Goal: Task Accomplishment & Management: Manage account settings

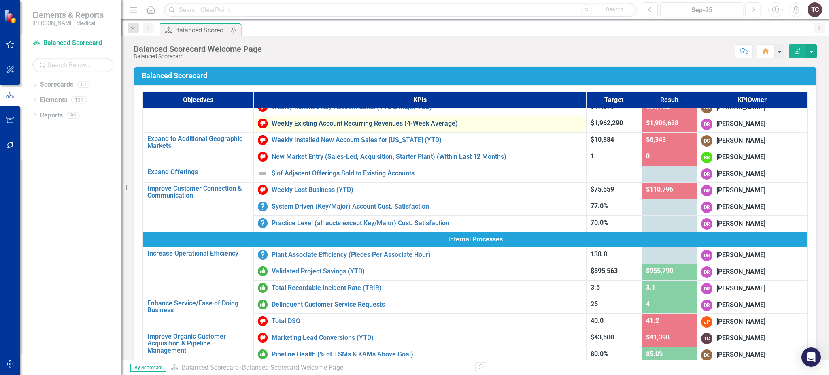
scroll to position [108, 0]
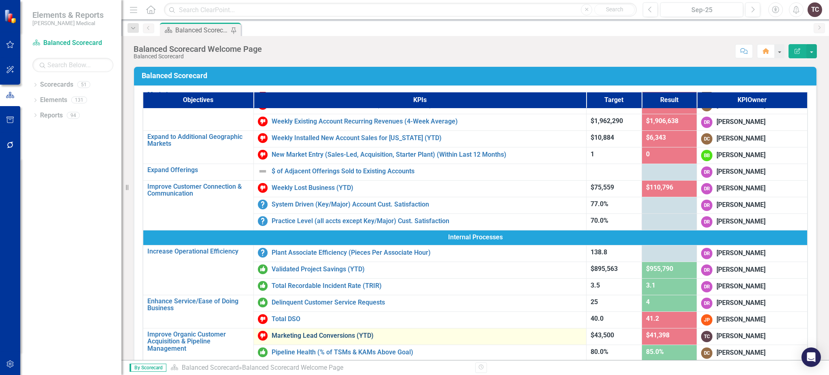
click at [360, 335] on link "Marketing Lead Conversions (YTD)" at bounding box center [427, 335] width 311 height 7
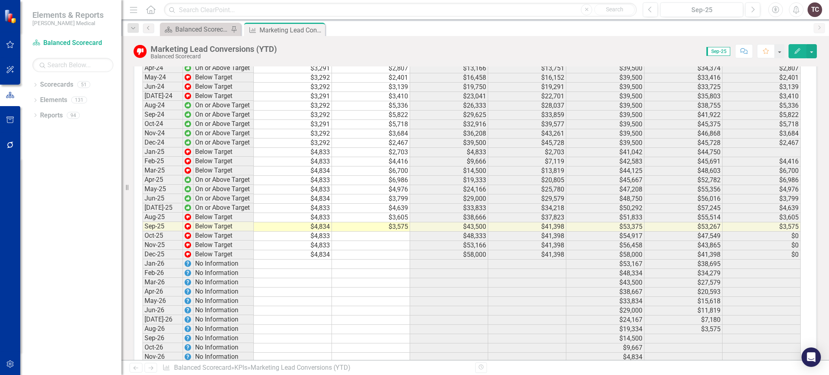
scroll to position [1439, 0]
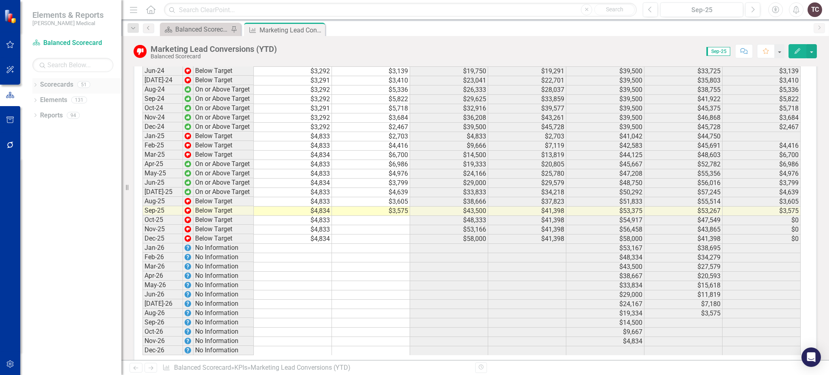
click at [35, 84] on icon "Dropdown" at bounding box center [35, 85] width 6 height 4
click at [70, 109] on div "Dropdown Board Book" at bounding box center [72, 115] width 97 height 13
click at [70, 116] on link "Board Book" at bounding box center [76, 115] width 89 height 9
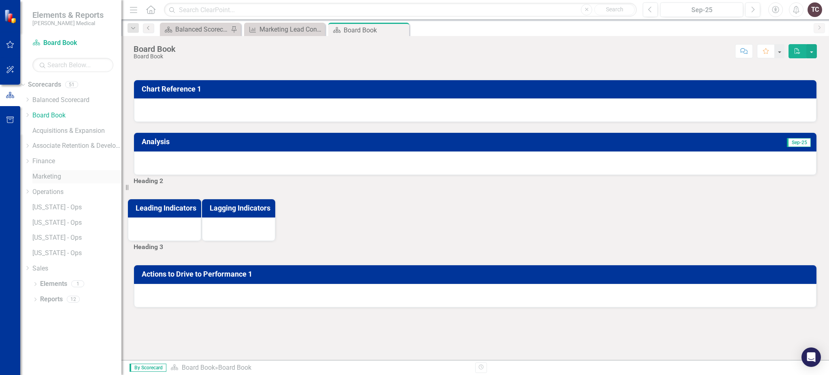
click at [63, 177] on link "Marketing" at bounding box center [76, 176] width 89 height 9
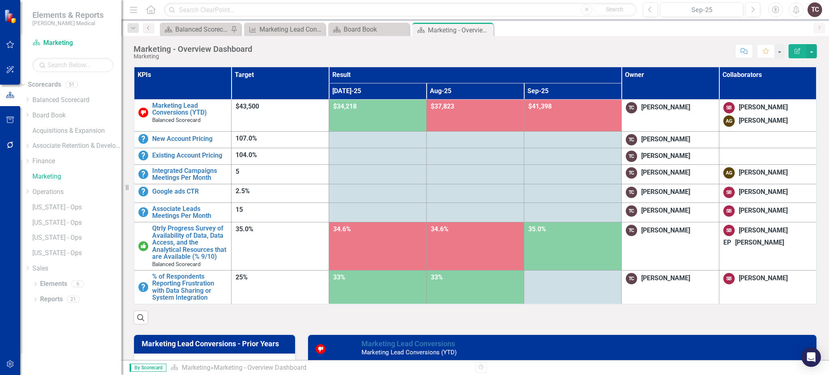
click at [607, 140] on div at bounding box center [572, 139] width 89 height 10
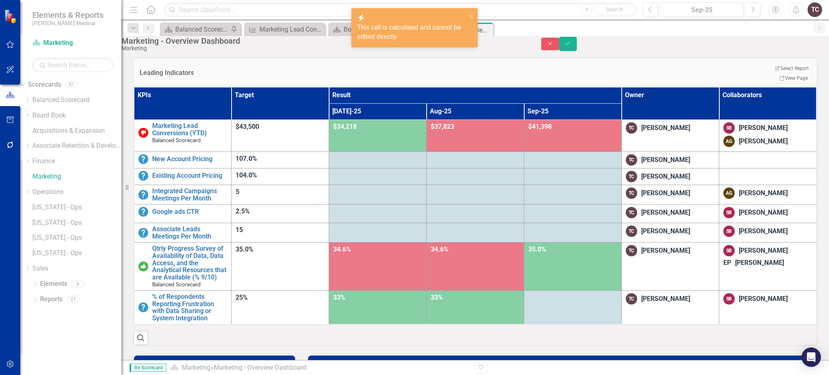
click at [601, 164] on div at bounding box center [572, 159] width 89 height 10
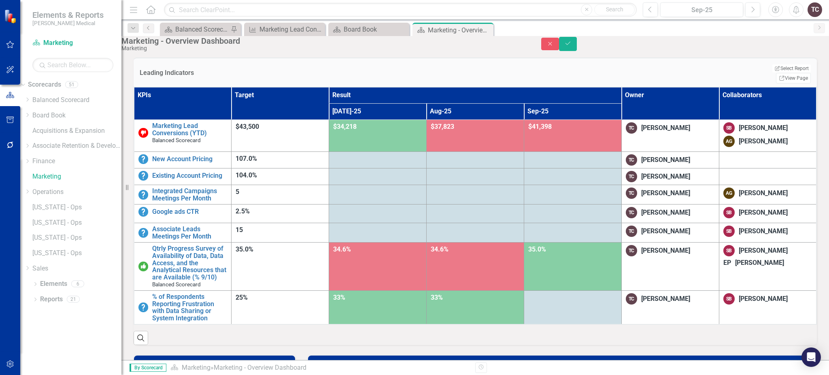
click at [524, 168] on td at bounding box center [476, 159] width 98 height 17
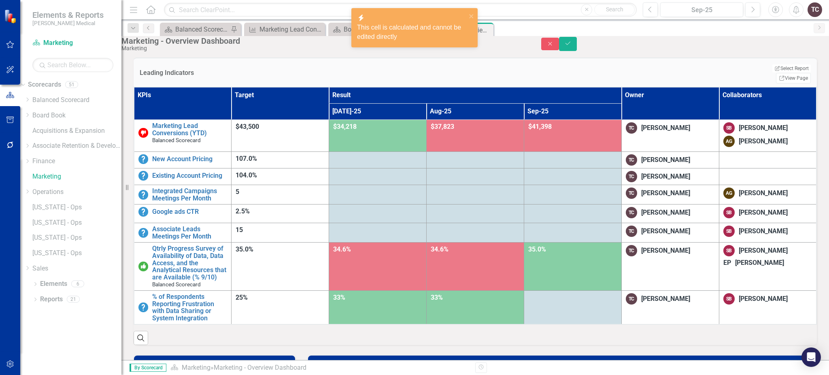
click at [592, 164] on div at bounding box center [572, 159] width 89 height 10
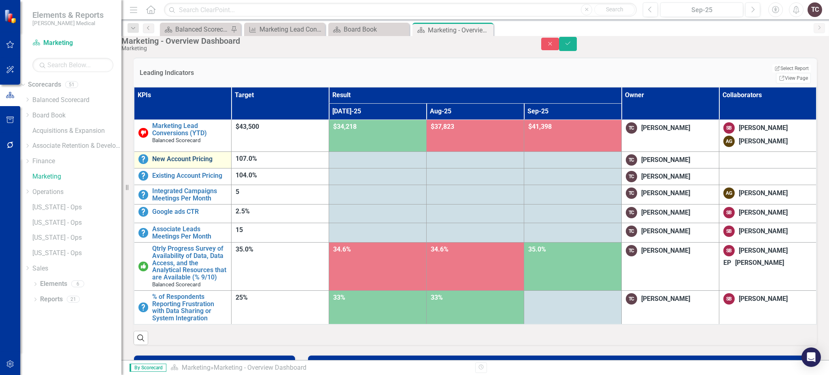
click at [183, 163] on link "New Account Pricing" at bounding box center [189, 158] width 75 height 7
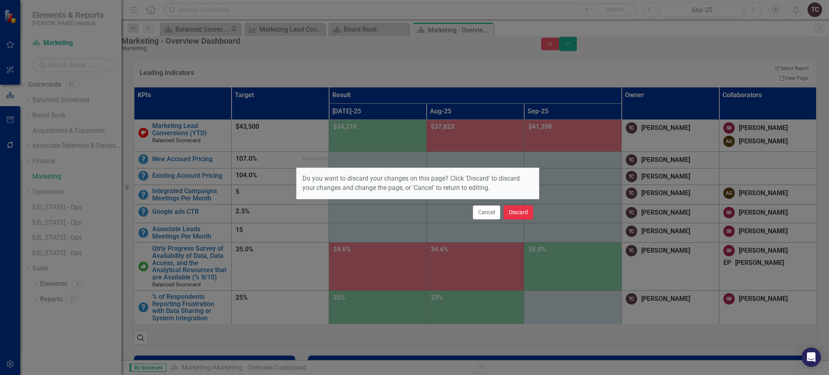
click at [528, 210] on button "Discard" at bounding box center [519, 212] width 30 height 14
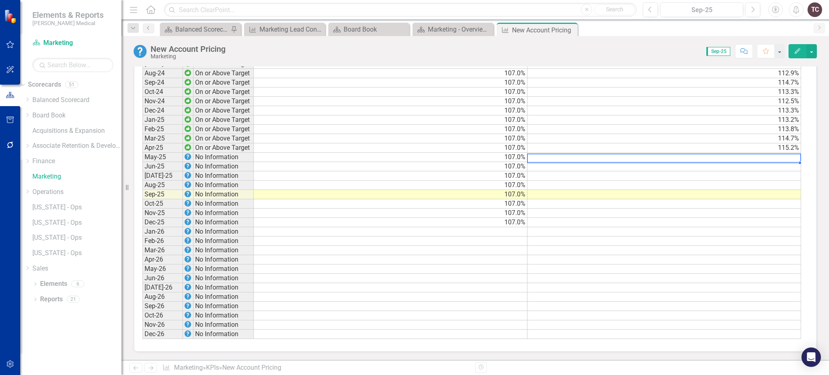
click at [771, 153] on td at bounding box center [665, 157] width 274 height 9
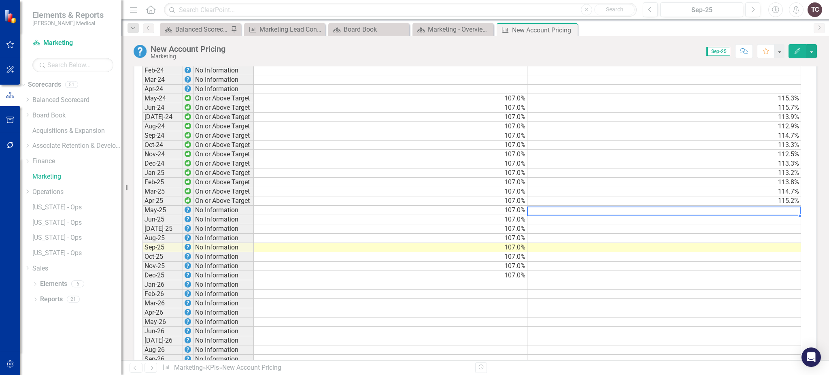
scroll to position [720, 0]
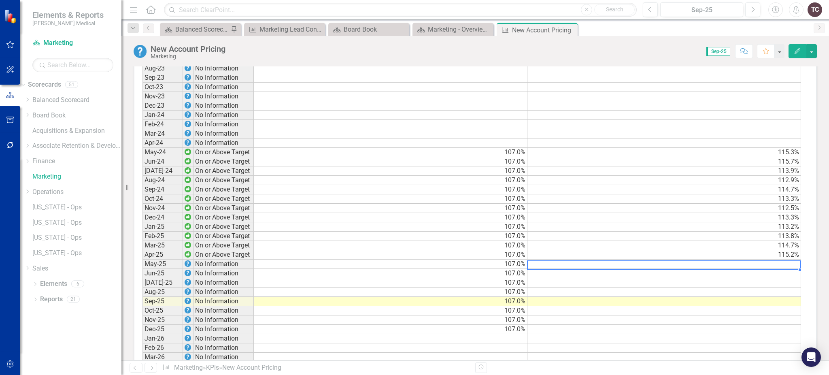
click at [716, 297] on td at bounding box center [665, 301] width 274 height 9
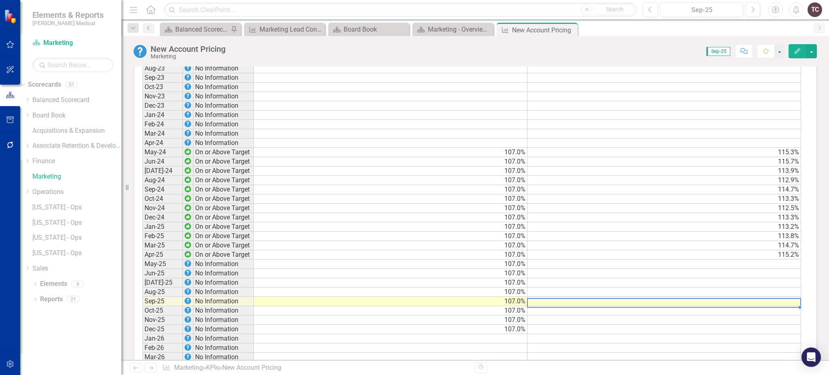
click at [710, 297] on td at bounding box center [665, 301] width 274 height 9
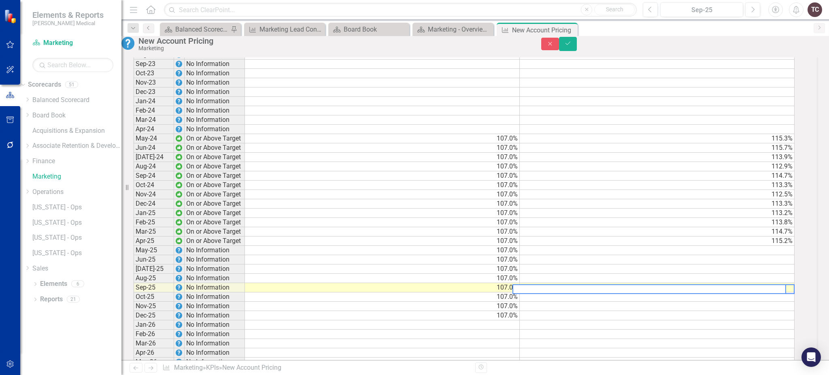
scroll to position [722, 0]
type textarea "117"
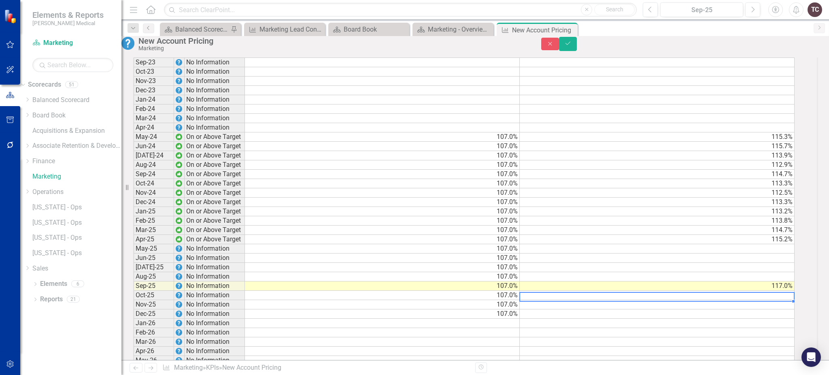
scroll to position [0, 6]
click at [752, 291] on td "117.0%" at bounding box center [657, 285] width 275 height 9
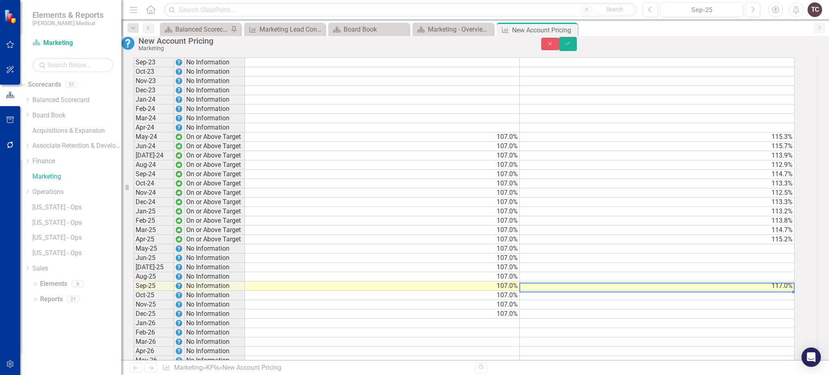
click at [752, 291] on td "117.0%" at bounding box center [657, 285] width 275 height 9
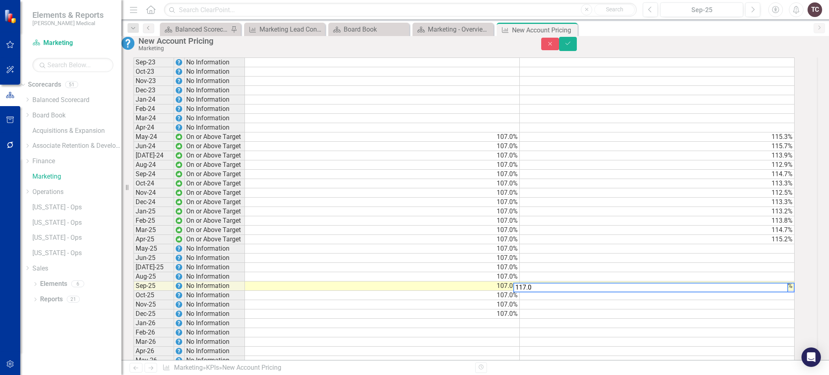
type textarea "117.03"
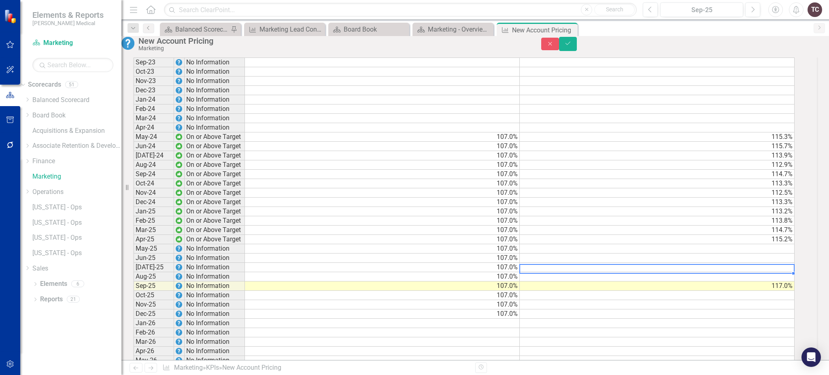
click at [134, 275] on div "Period Status Target Actual Jun-22 No Information Jul-22 No Information Aug-22 …" at bounding box center [134, 169] width 0 height 522
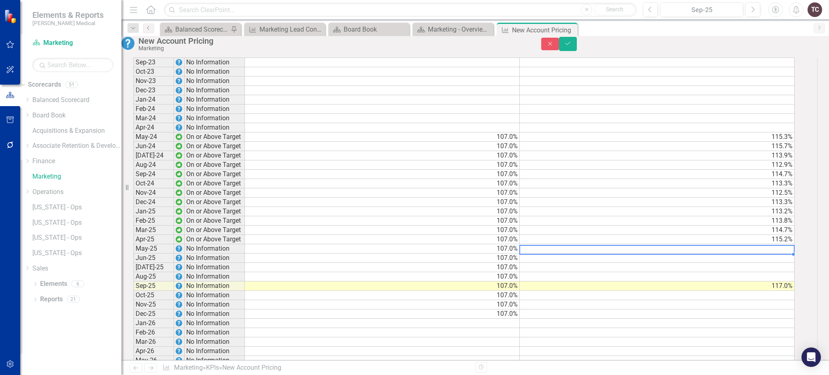
click at [768, 253] on td at bounding box center [657, 248] width 275 height 9
click at [752, 253] on td at bounding box center [657, 248] width 275 height 9
type textarea "116.9"
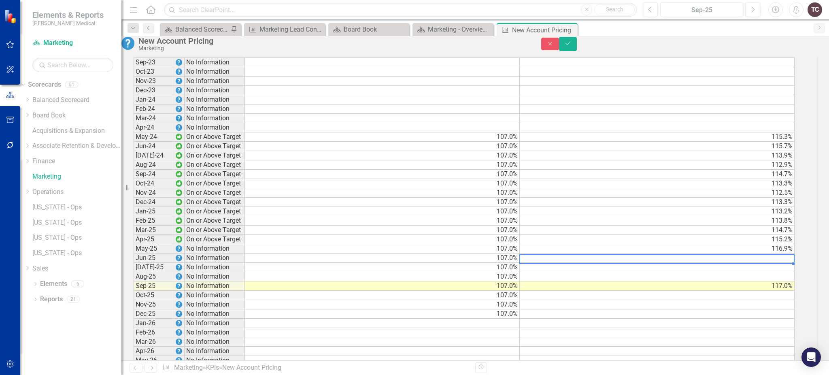
click at [775, 263] on td at bounding box center [657, 257] width 275 height 9
click at [734, 272] on td at bounding box center [657, 267] width 275 height 9
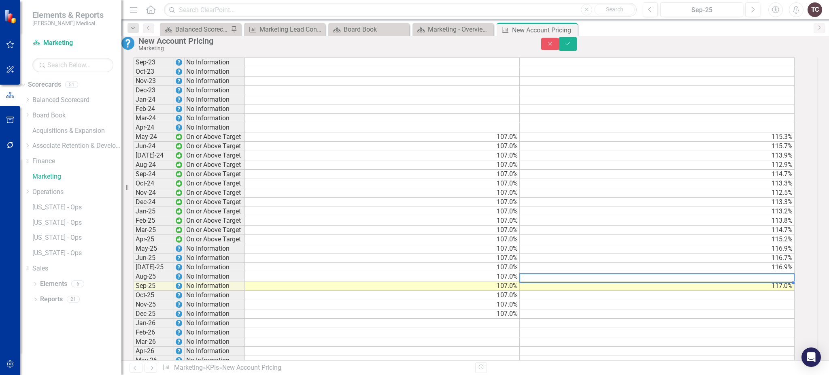
click at [778, 281] on td at bounding box center [657, 276] width 275 height 9
type textarea "118.05"
click at [134, 321] on div "Period Status Target Actual Jun-22 No Information Jul-22 No Information Aug-22 …" at bounding box center [134, 169] width 0 height 522
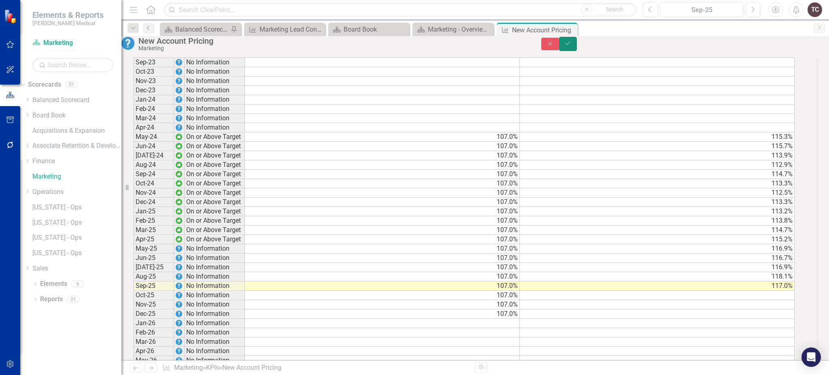
click at [572, 46] on icon "Save" at bounding box center [567, 43] width 7 height 6
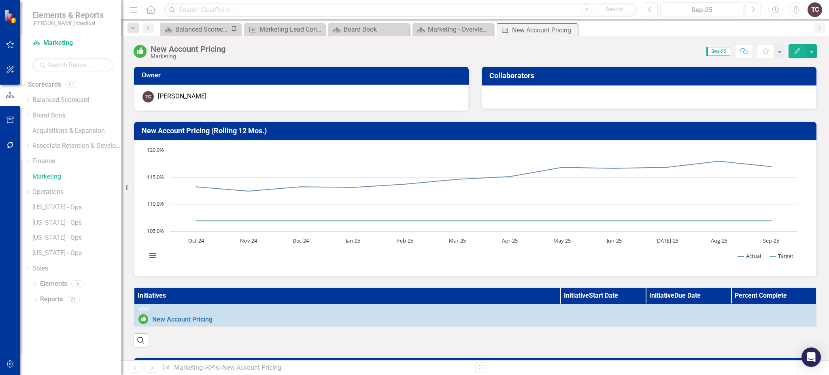
click at [629, 74] on h3 "Collaborators" at bounding box center [651, 76] width 322 height 8
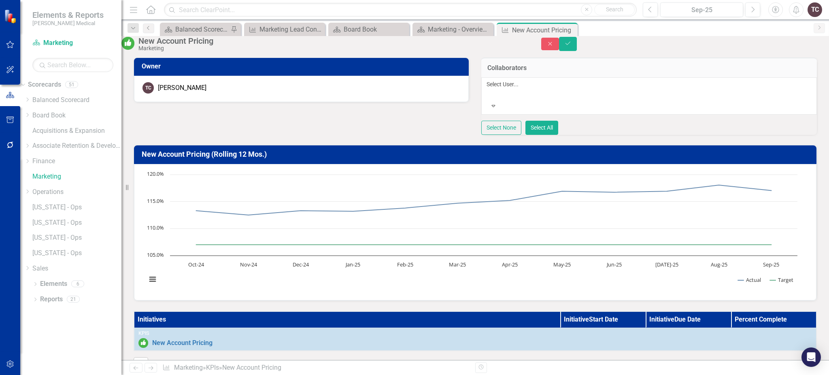
click at [489, 99] on div at bounding box center [488, 94] width 1 height 10
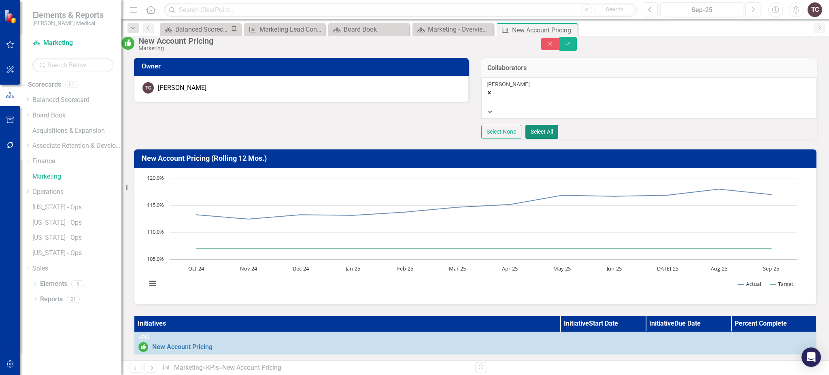
click at [558, 131] on button "Select All" at bounding box center [542, 132] width 33 height 14
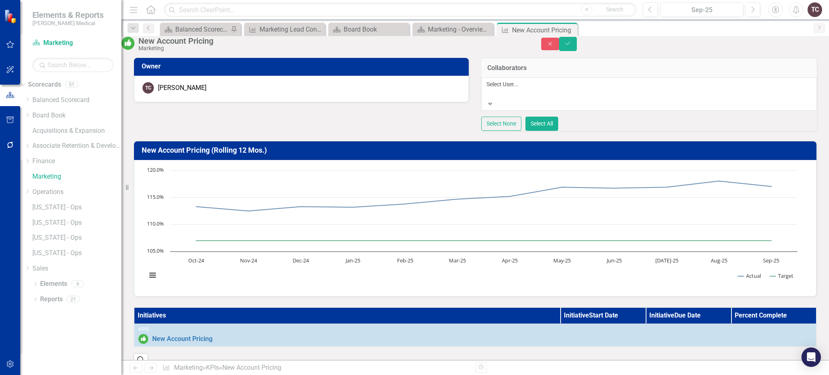
click at [489, 99] on div at bounding box center [488, 94] width 1 height 10
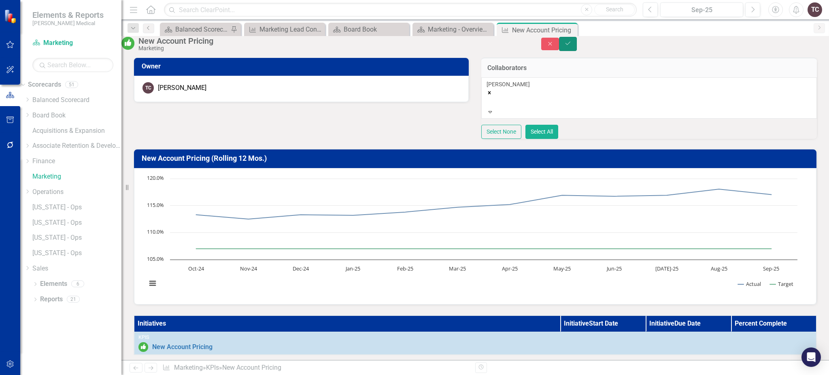
click at [577, 50] on button "Save" at bounding box center [568, 44] width 18 height 14
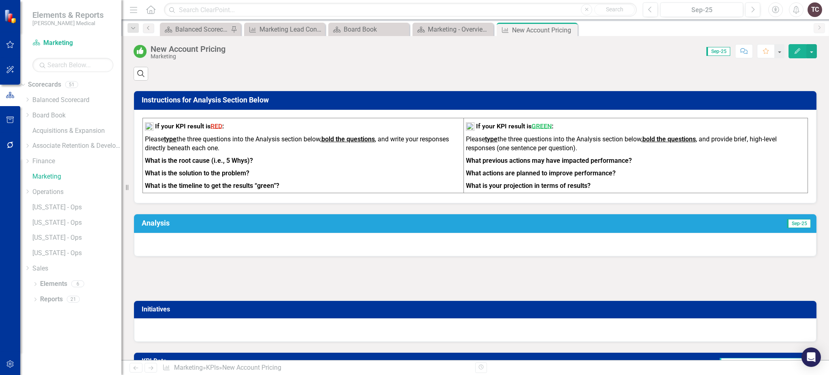
scroll to position [0, 0]
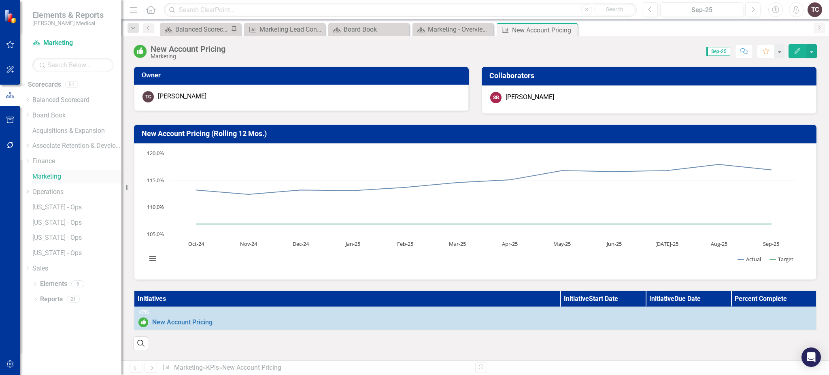
click at [62, 177] on link "Marketing" at bounding box center [76, 176] width 89 height 9
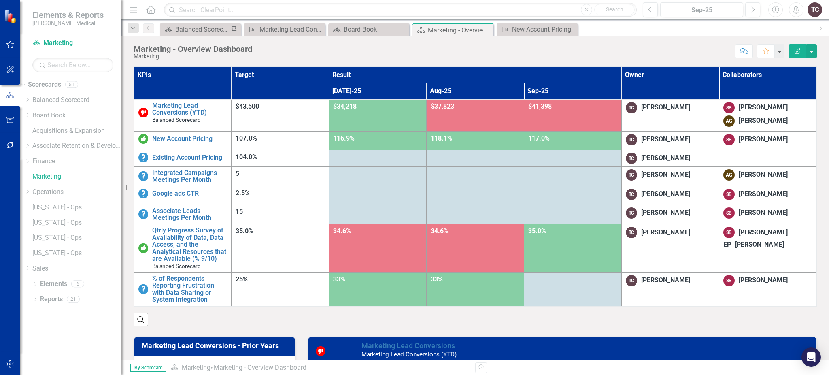
click at [427, 162] on td at bounding box center [378, 158] width 98 height 17
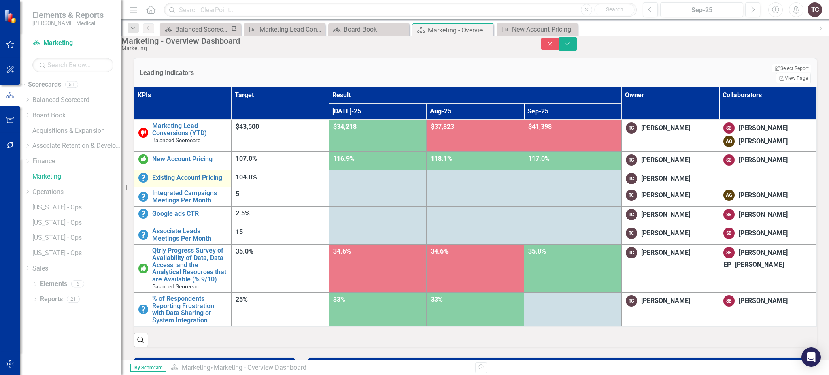
click at [195, 187] on td "Existing Account Pricing Edit Edit KPI Link Open Element" at bounding box center [183, 178] width 98 height 17
click at [195, 181] on link "Existing Account Pricing" at bounding box center [189, 177] width 75 height 7
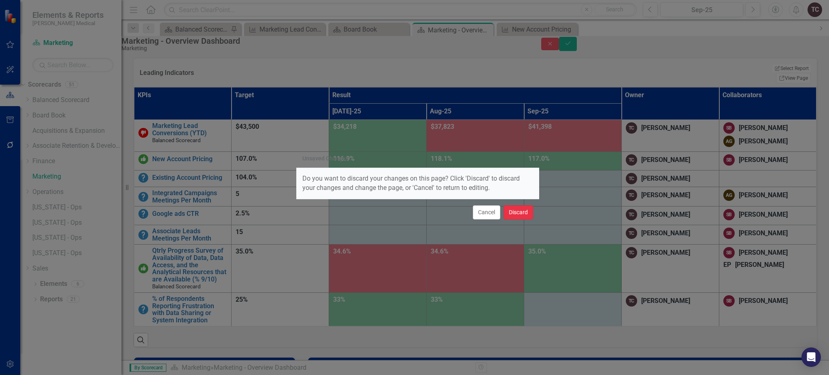
click at [508, 214] on button "Discard" at bounding box center [519, 212] width 30 height 14
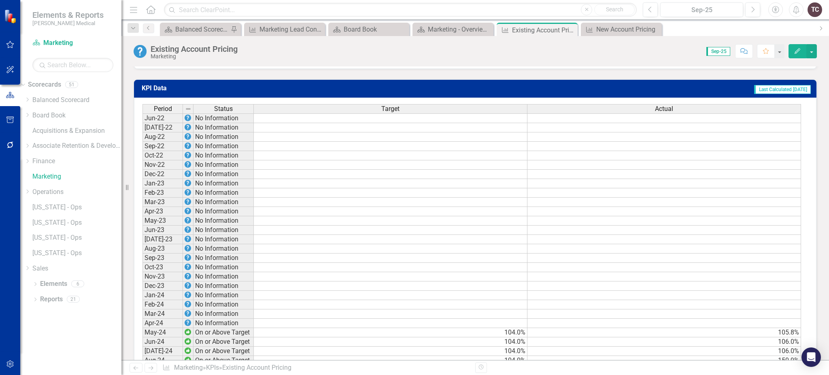
scroll to position [702, 0]
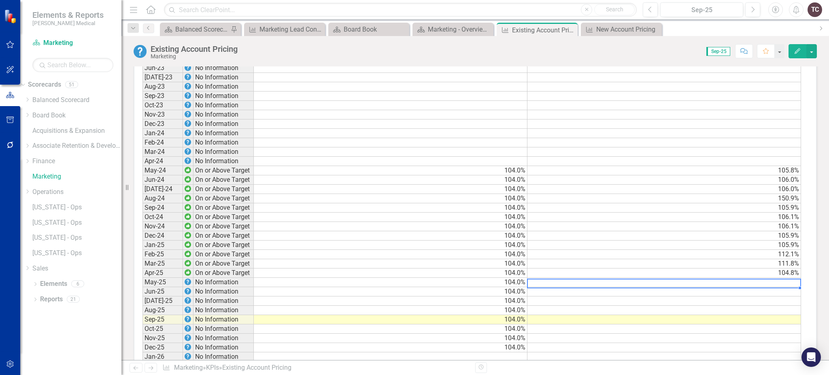
click at [752, 280] on td at bounding box center [665, 282] width 274 height 9
click at [752, 279] on td at bounding box center [665, 282] width 274 height 9
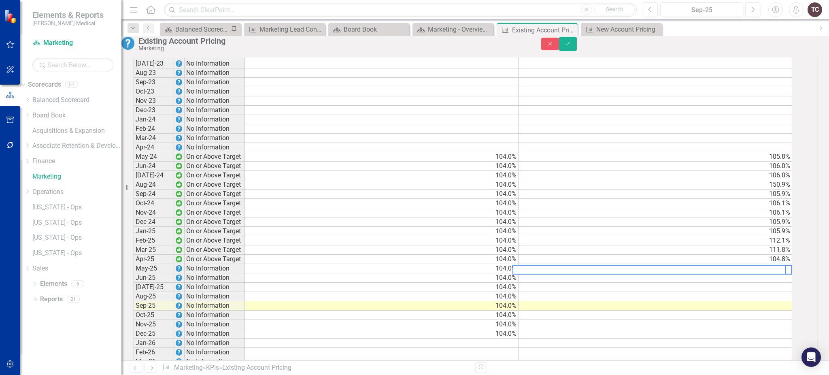
scroll to position [703, 0]
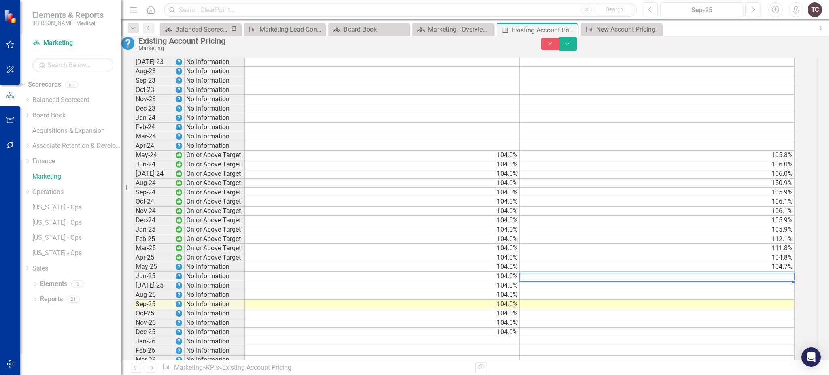
click at [756, 281] on td at bounding box center [657, 276] width 275 height 9
click at [719, 281] on td "104.8%" at bounding box center [657, 276] width 275 height 9
click at [765, 290] on td at bounding box center [657, 285] width 275 height 9
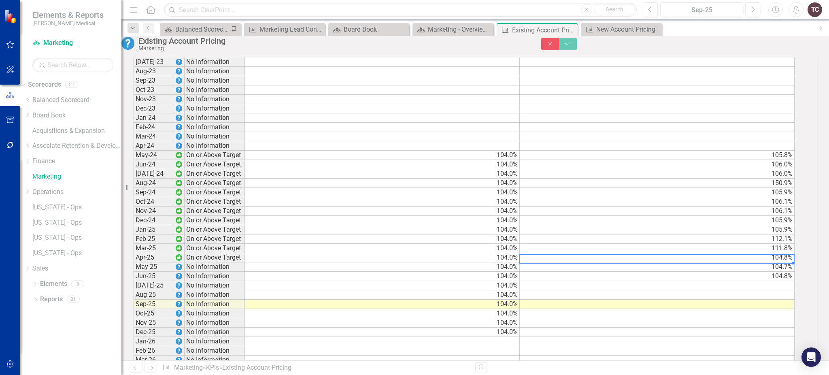
click at [786, 262] on td "104.8%" at bounding box center [657, 257] width 275 height 9
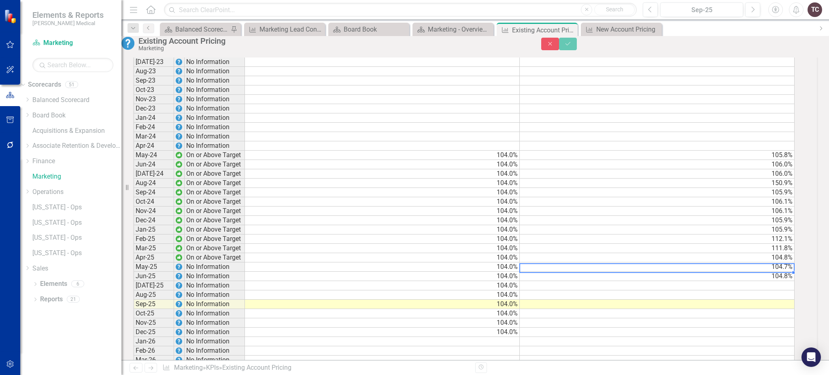
click at [782, 272] on td "104.7%" at bounding box center [657, 266] width 275 height 9
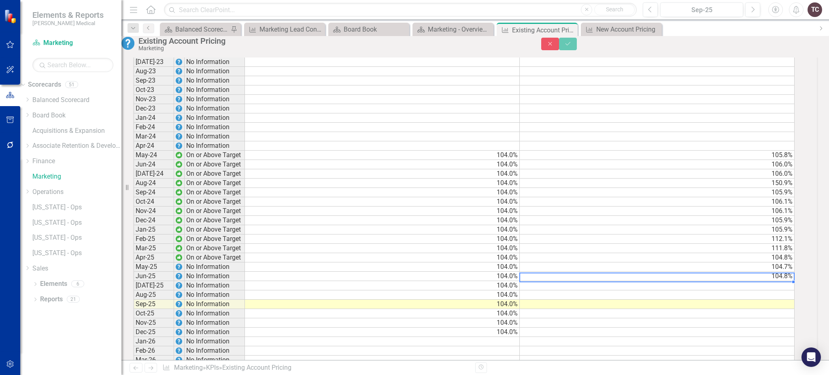
click at [782, 281] on td "104.8%" at bounding box center [657, 276] width 275 height 9
click at [780, 281] on td "104.8%" at bounding box center [657, 276] width 275 height 9
type textarea "104.64"
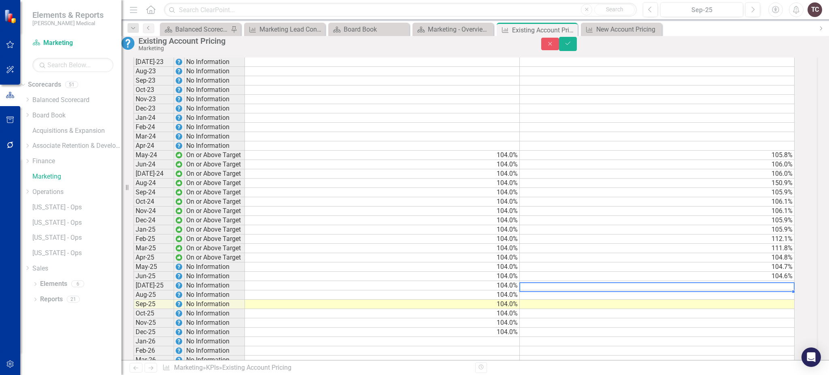
click at [659, 290] on td at bounding box center [657, 285] width 275 height 9
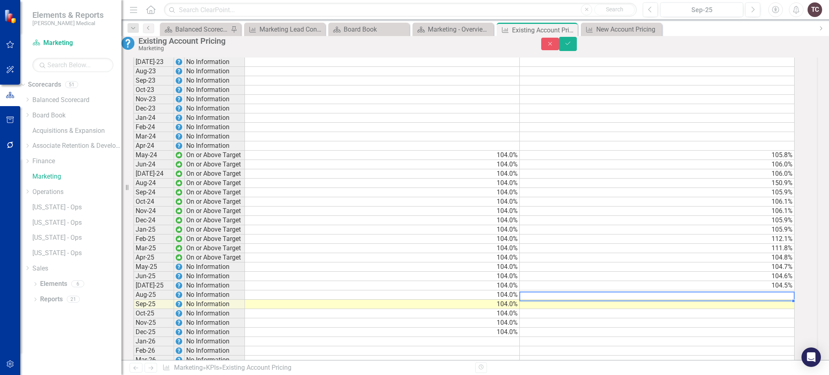
click at [762, 300] on td at bounding box center [657, 294] width 275 height 9
click at [706, 337] on td at bounding box center [657, 332] width 275 height 9
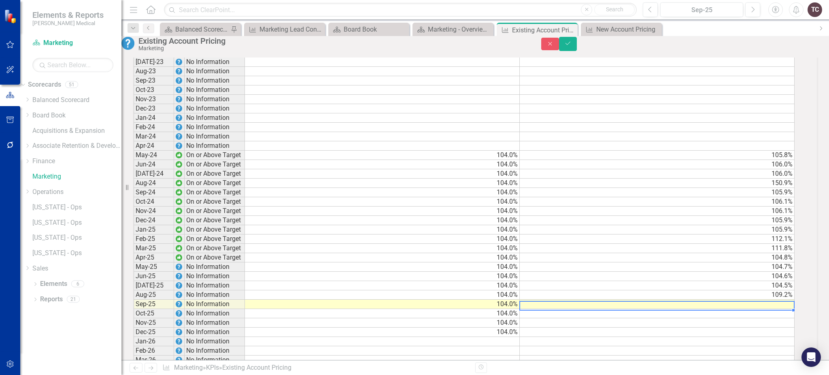
click at [783, 309] on td at bounding box center [657, 304] width 275 height 9
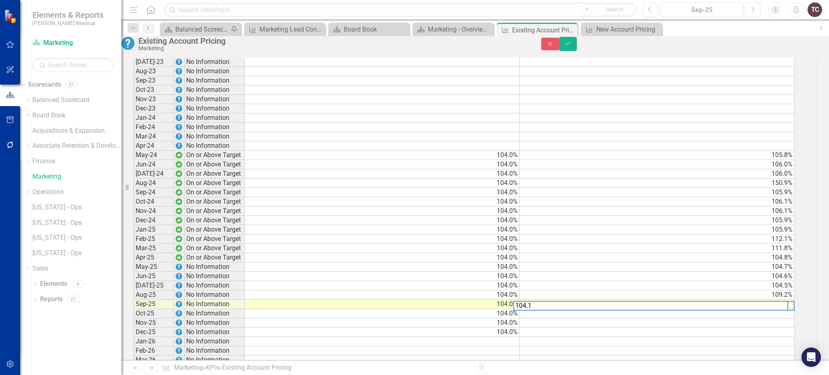
type textarea "104.18"
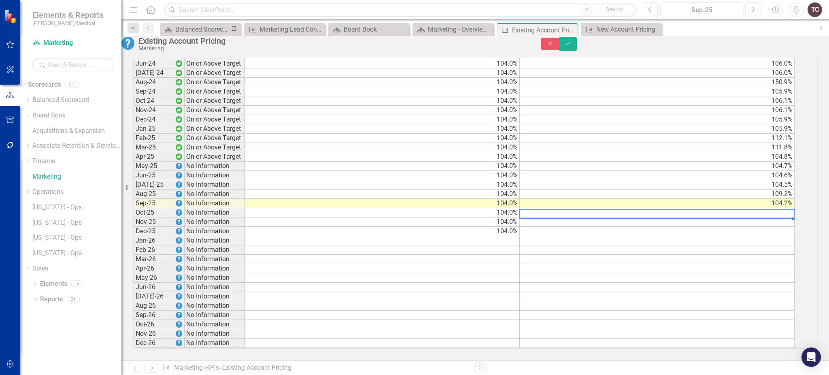
scroll to position [829, 0]
click at [577, 49] on button "Save" at bounding box center [568, 44] width 18 height 14
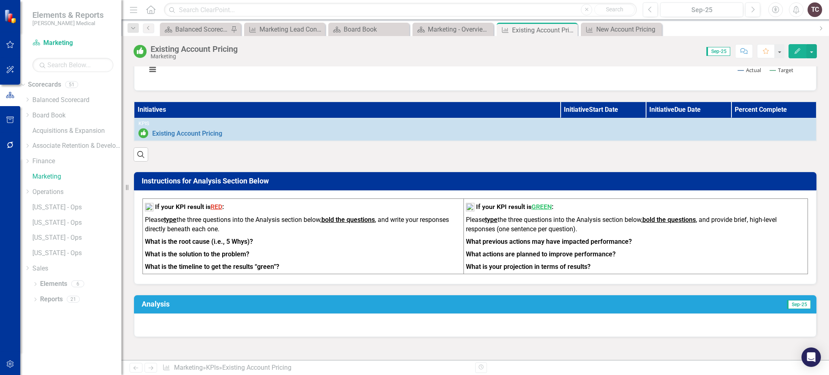
scroll to position [216, 0]
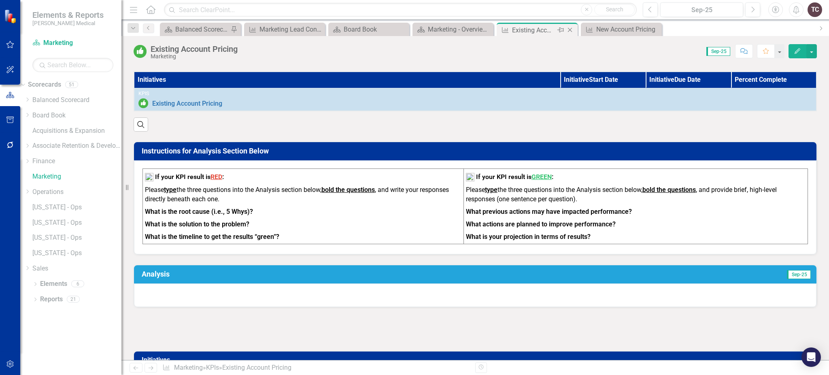
click at [571, 32] on icon "Close" at bounding box center [570, 30] width 8 height 6
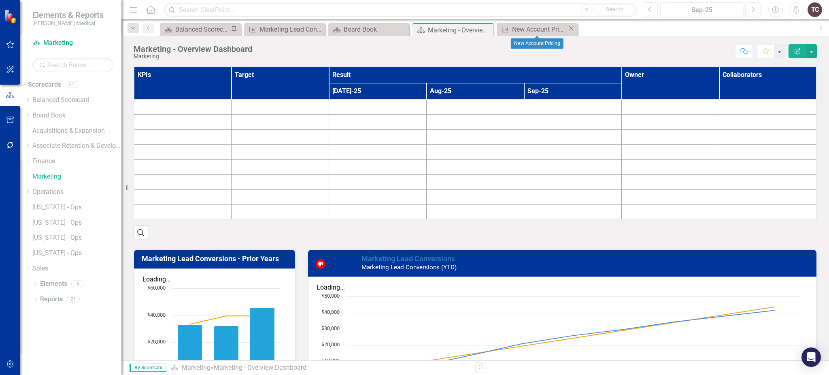
click at [571, 32] on icon "Close" at bounding box center [571, 28] width 8 height 6
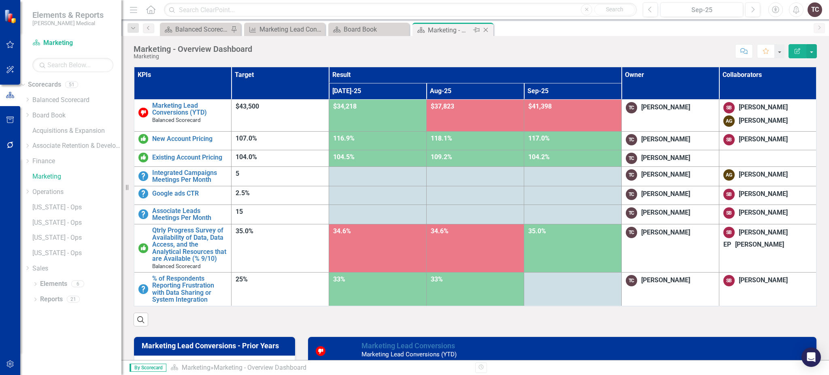
click at [454, 34] on div "Marketing - Overview Dashboard" at bounding box center [449, 30] width 43 height 10
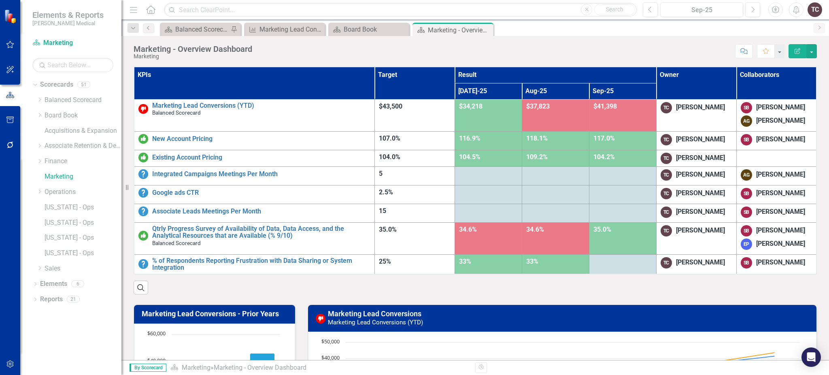
click at [484, 175] on div at bounding box center [488, 174] width 59 height 10
click at [617, 266] on td at bounding box center [622, 264] width 67 height 20
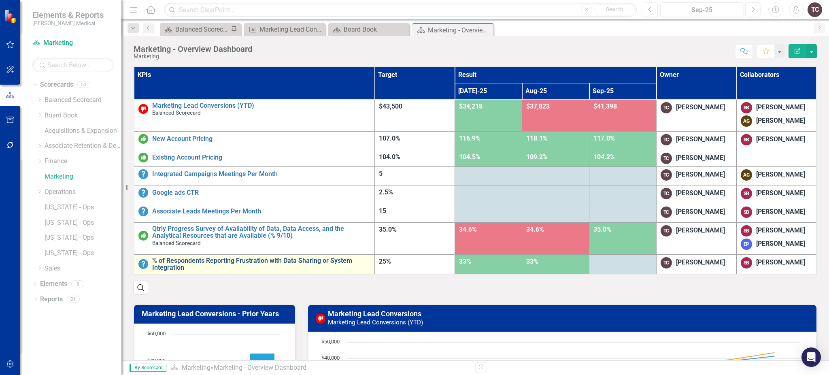
click at [308, 260] on link "% of Respondents Reporting Frustration with Data Sharing or System Integration" at bounding box center [261, 264] width 218 height 14
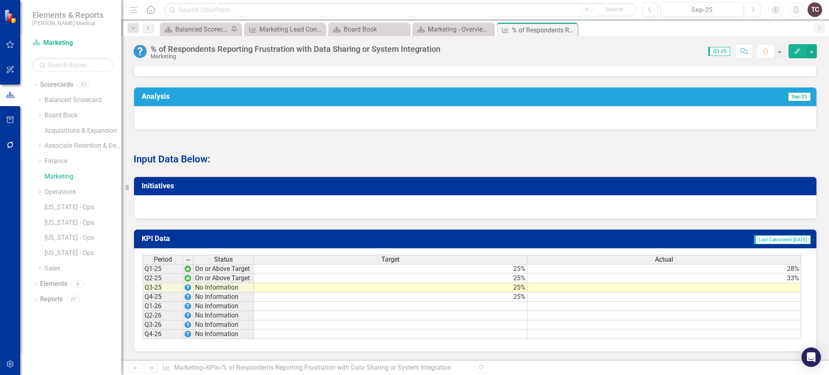
drag, startPoint x: 727, startPoint y: 335, endPoint x: 790, endPoint y: 333, distance: 62.8
click at [790, 333] on div "Period Status Target Actual Q1-25 On or Above Target 25% 28% Q2-25 On or Above …" at bounding box center [472, 297] width 659 height 85
click at [802, 319] on div "Period Status Target Actual Q1-25 On or Above Target 25% 28% Q2-25 On or Above …" at bounding box center [476, 297] width 666 height 85
drag, startPoint x: 798, startPoint y: 322, endPoint x: 796, endPoint y: 342, distance: 19.5
click at [796, 342] on div "Period Status Target Actual Q1-25 On or Above Target 25% 28% Q2-25 On or Above …" at bounding box center [475, 299] width 683 height 103
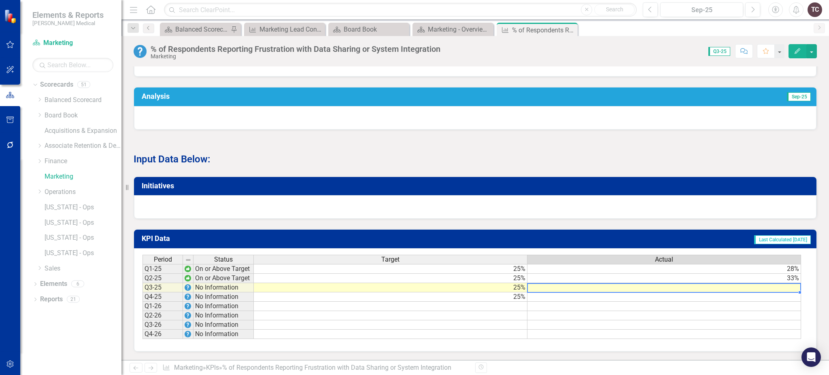
click at [640, 283] on td at bounding box center [665, 287] width 274 height 9
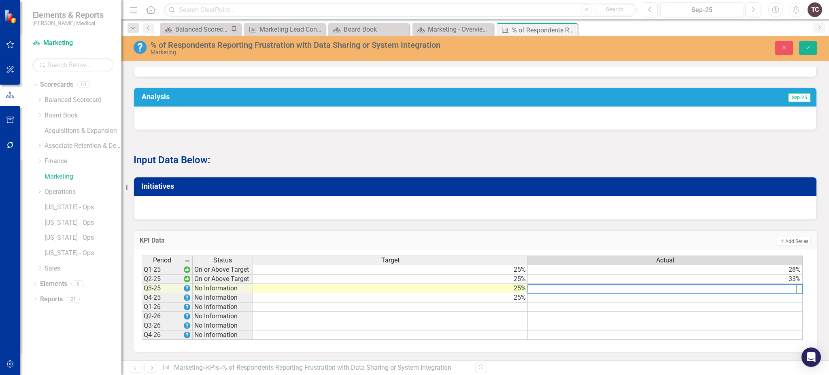
drag, startPoint x: 717, startPoint y: 338, endPoint x: 776, endPoint y: 336, distance: 59.2
click at [776, 336] on div "Period Status Target Actual Q1-25 On or Above Target 25% 28% Q2-25 On or Above …" at bounding box center [472, 298] width 661 height 85
click at [798, 336] on div "Period Status Target Actual Q1-25 On or Above Target 25% 28% Q2-25 On or Above …" at bounding box center [472, 298] width 661 height 85
click at [779, 265] on td "28%" at bounding box center [665, 270] width 275 height 10
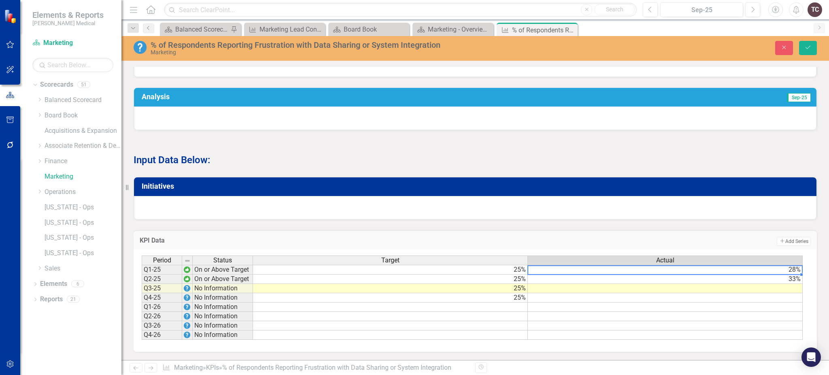
click at [792, 265] on td "28%" at bounding box center [665, 270] width 275 height 10
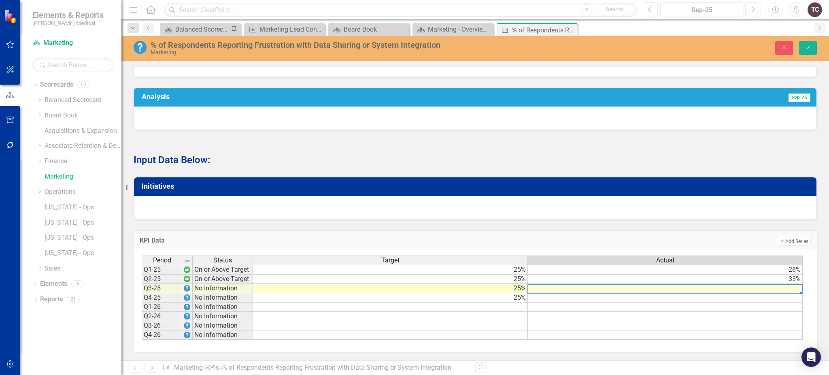
click at [682, 284] on td at bounding box center [665, 288] width 275 height 9
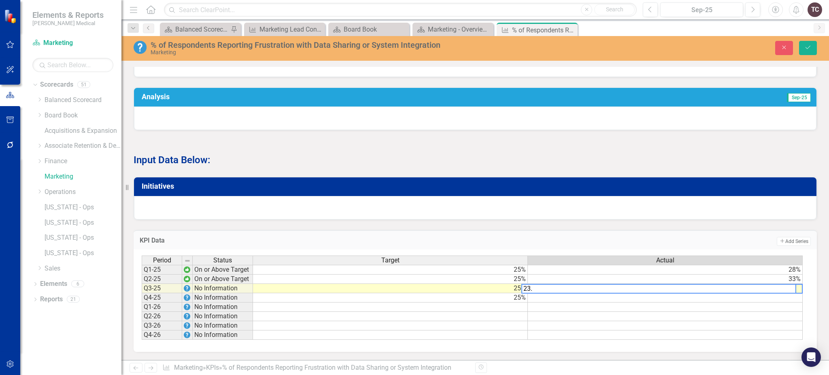
type textarea "23.3"
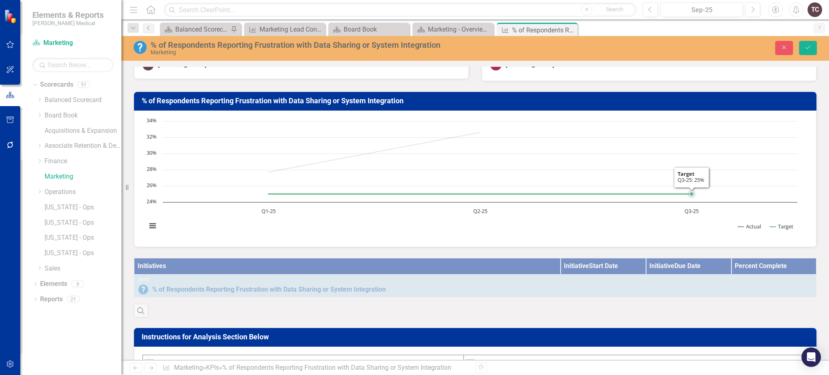
scroll to position [0, 0]
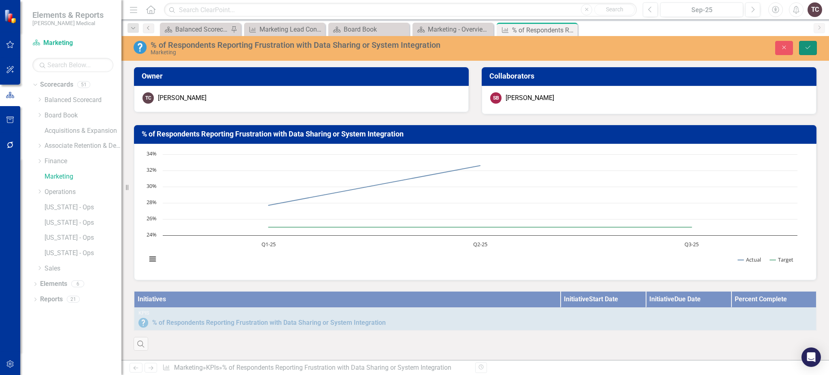
click at [805, 45] on icon "Save" at bounding box center [808, 48] width 7 height 6
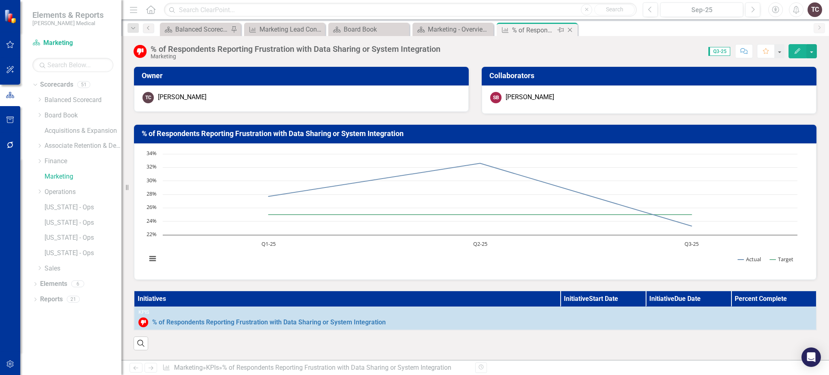
click at [573, 28] on icon "Close" at bounding box center [570, 30] width 8 height 6
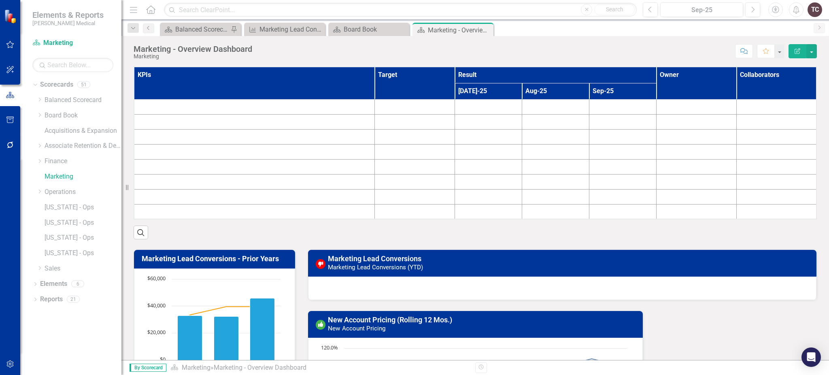
click at [460, 33] on div "Marketing - Overview Dashboard" at bounding box center [460, 30] width 64 height 10
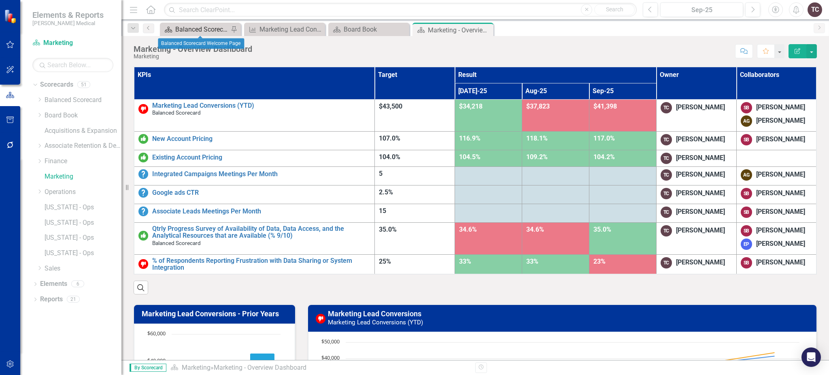
click at [202, 30] on div "Balanced Scorecard Welcome Page" at bounding box center [201, 29] width 53 height 10
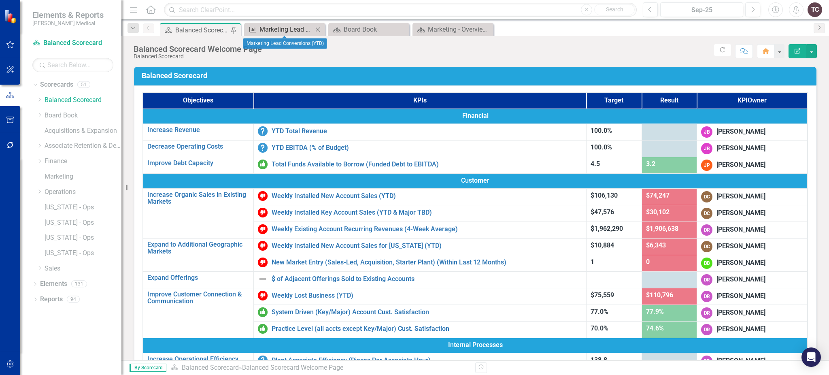
click at [290, 26] on div "Marketing Lead Conversions (YTD)" at bounding box center [286, 29] width 53 height 10
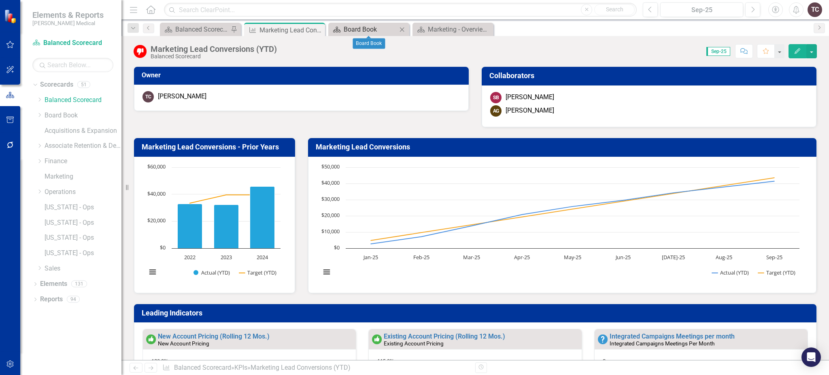
click at [364, 24] on div "Board Book" at bounding box center [370, 29] width 53 height 10
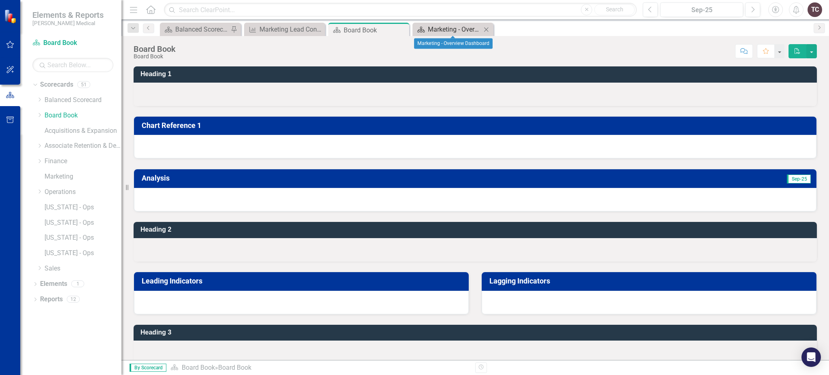
click at [445, 25] on div "Marketing - Overview Dashboard" at bounding box center [454, 29] width 53 height 10
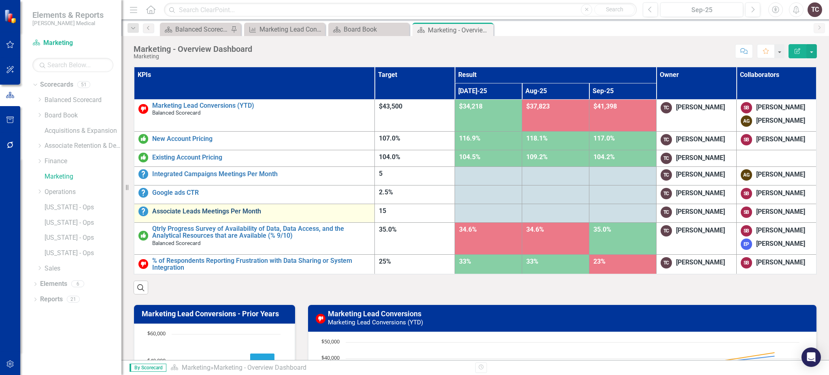
click at [226, 211] on link "Associate Leads Meetings Per Month" at bounding box center [261, 211] width 218 height 7
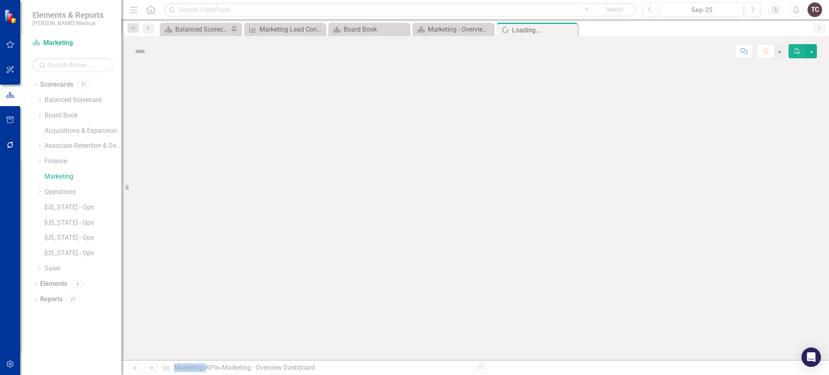
click at [226, 211] on div at bounding box center [475, 213] width 708 height 294
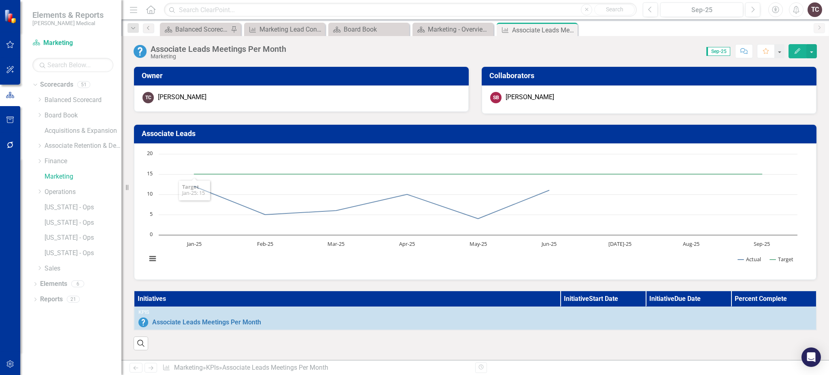
click at [243, 45] on div "Associate Leads Meetings Per Month" at bounding box center [219, 49] width 136 height 9
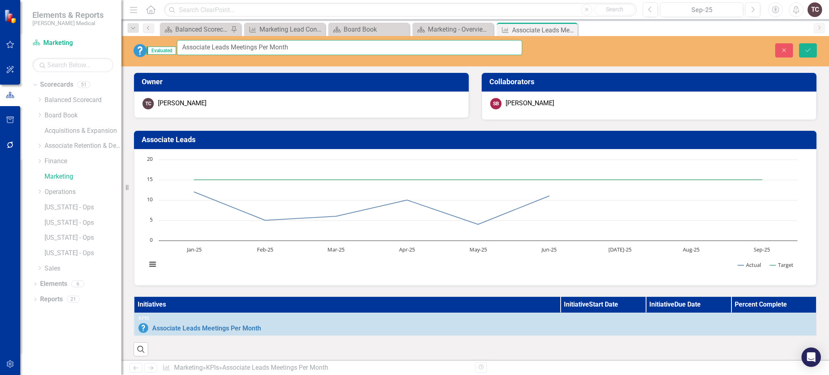
click at [266, 49] on input "Associate Leads Meetings Per Month" at bounding box center [349, 47] width 345 height 15
click at [270, 49] on input "Associate Leads Meetings Per Month" at bounding box center [349, 47] width 345 height 15
type input "Associate Leads Per Month"
click at [802, 45] on button "Save" at bounding box center [808, 50] width 18 height 14
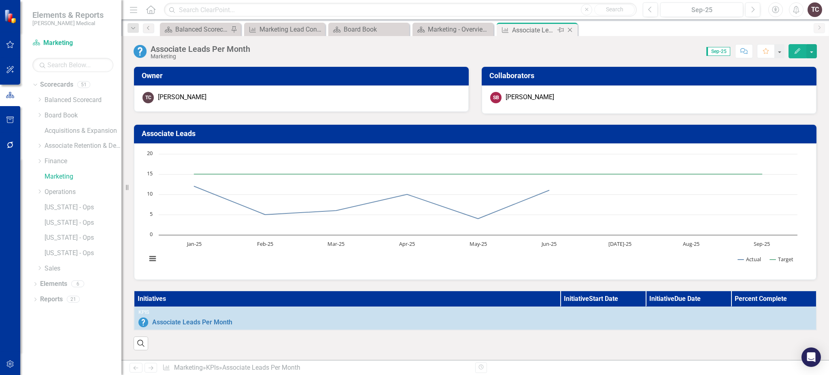
click at [571, 30] on icon "Close" at bounding box center [570, 30] width 8 height 6
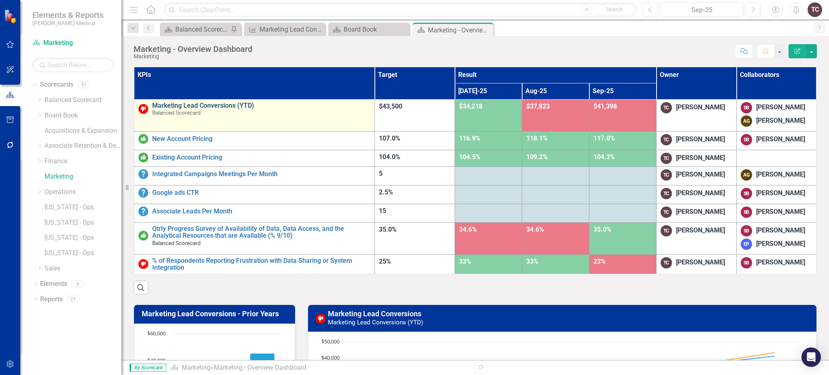
click at [237, 102] on link "Marketing Lead Conversions (YTD)" at bounding box center [261, 105] width 218 height 7
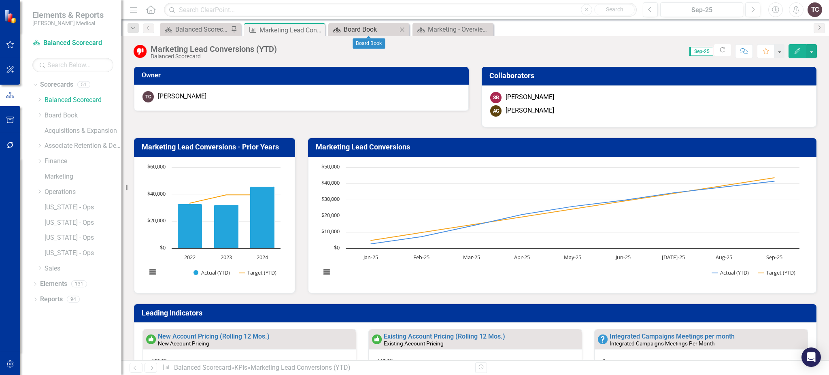
click at [379, 26] on div "Board Book" at bounding box center [370, 29] width 53 height 10
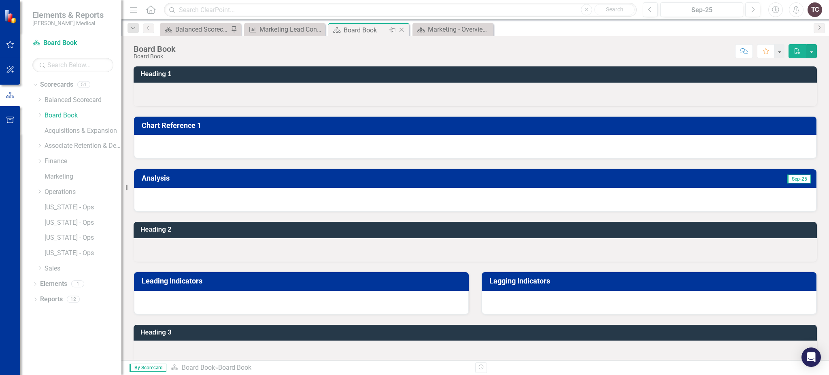
click at [400, 32] on icon "Close" at bounding box center [402, 30] width 8 height 6
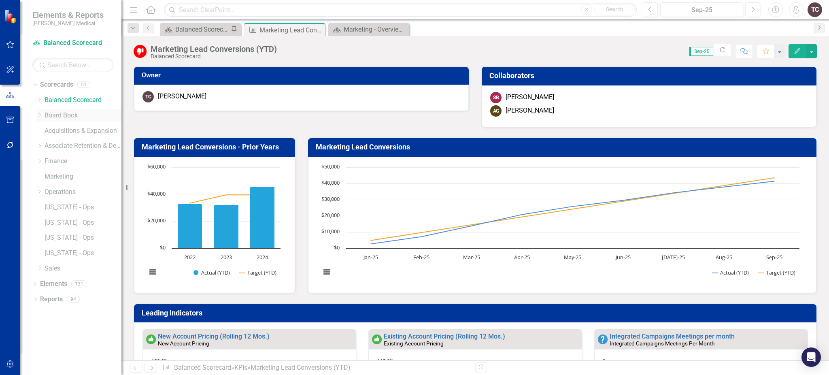
click at [40, 114] on icon "Dropdown" at bounding box center [39, 115] width 6 height 5
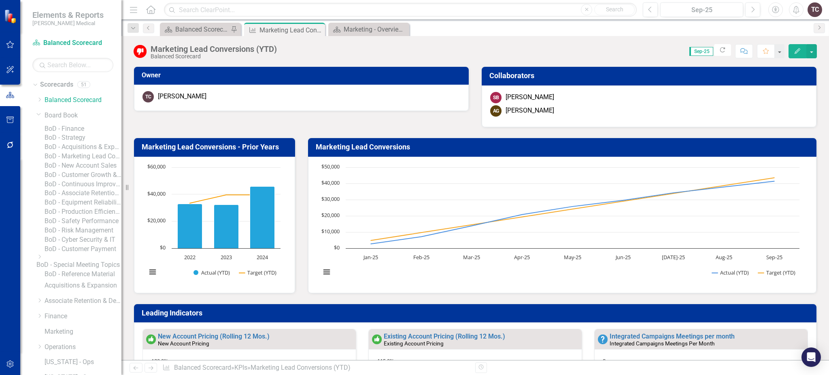
click at [87, 161] on link "BoD - Marketing Lead Conversions" at bounding box center [83, 156] width 77 height 9
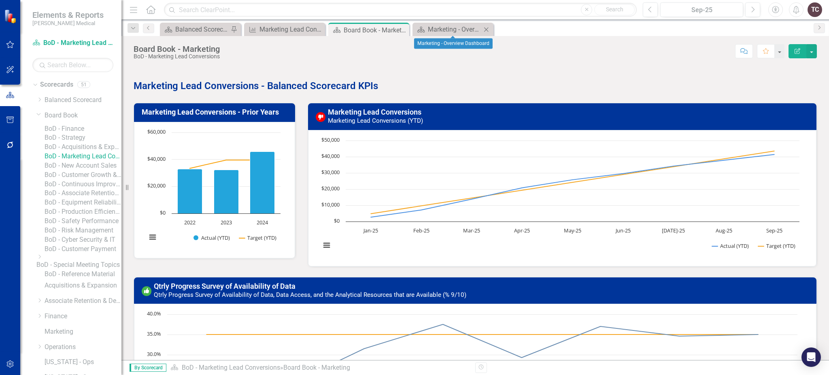
click at [484, 30] on icon "Close" at bounding box center [486, 29] width 8 height 6
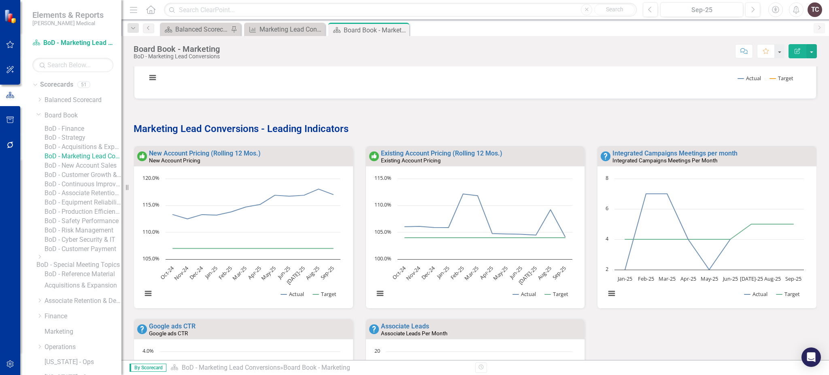
scroll to position [333, 0]
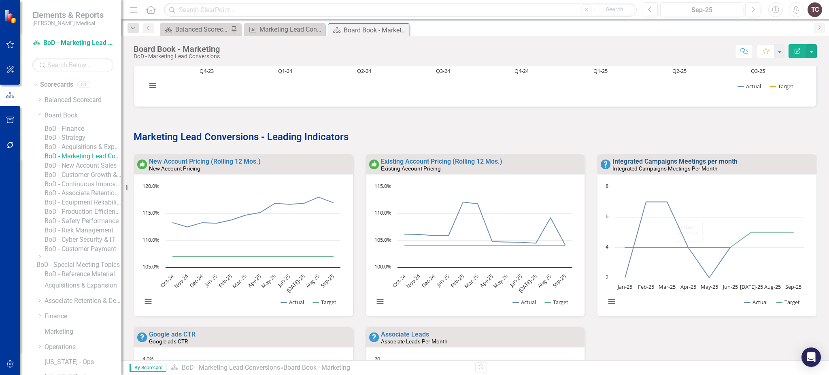
click at [683, 161] on link "Integrated Campaigns Meetings per month" at bounding box center [675, 162] width 125 height 8
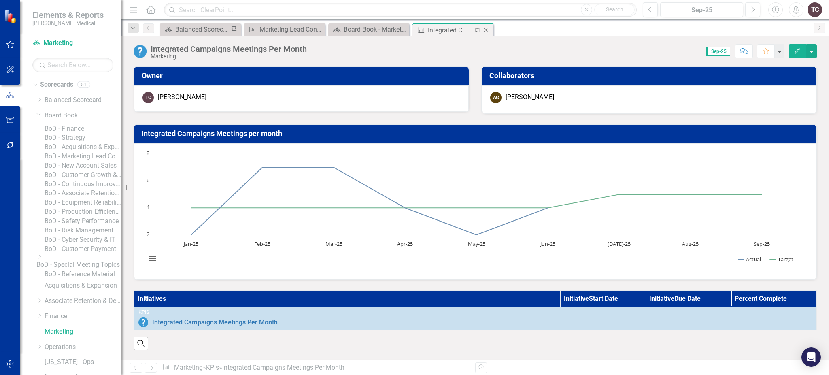
click at [488, 30] on icon "Close" at bounding box center [486, 30] width 8 height 6
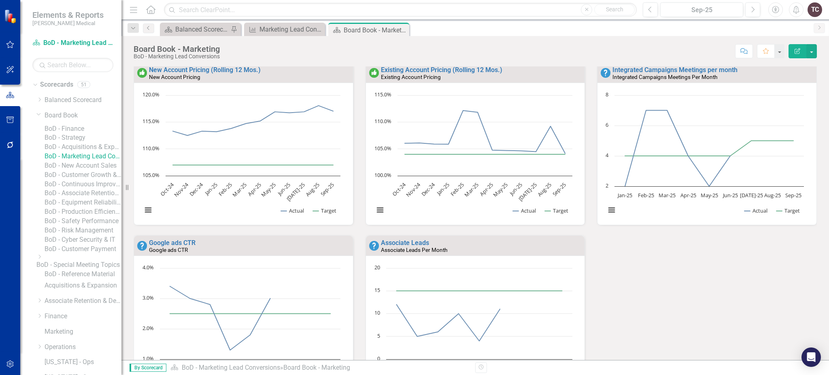
scroll to position [432, 0]
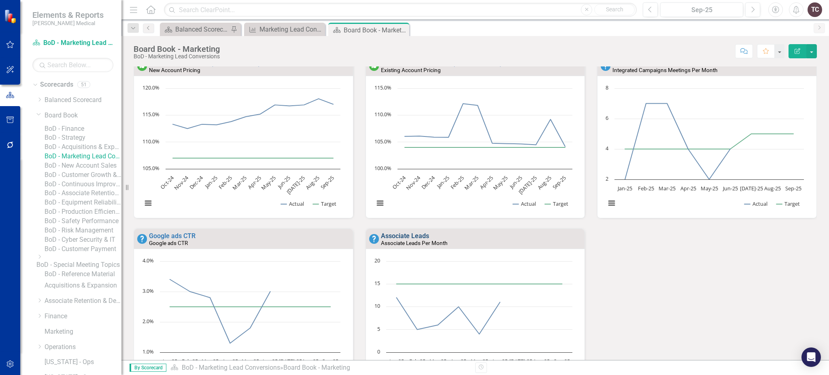
click at [414, 233] on link "Associate Leads" at bounding box center [405, 236] width 48 height 8
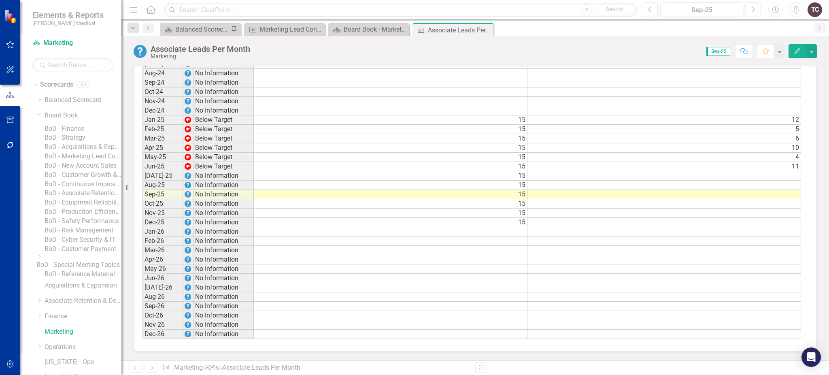
scroll to position [779, 0]
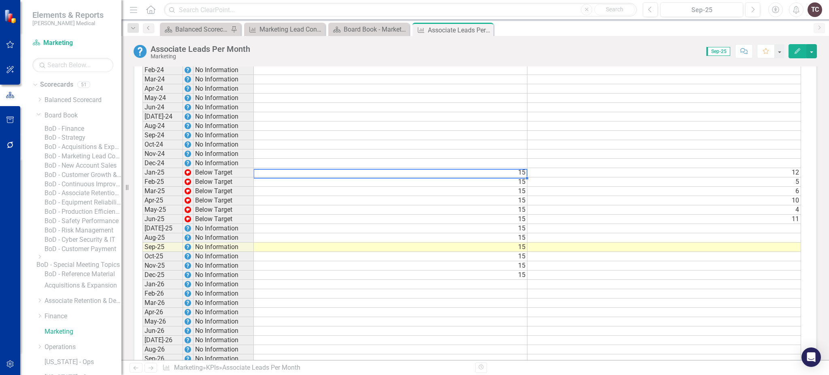
click at [346, 168] on td "15" at bounding box center [391, 172] width 274 height 9
click at [786, 168] on td "12" at bounding box center [665, 172] width 274 height 9
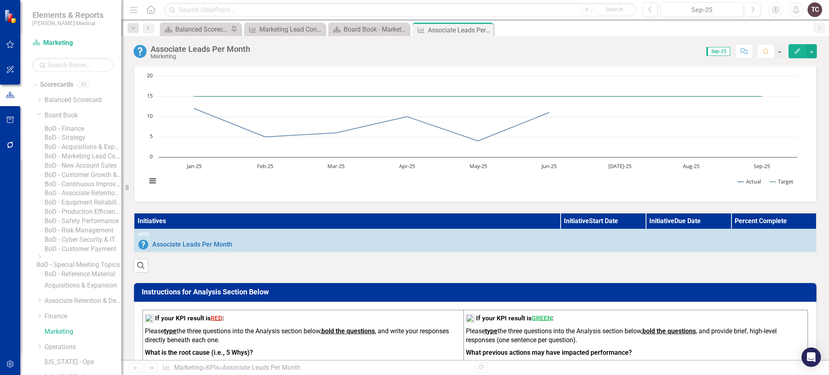
scroll to position [0, 0]
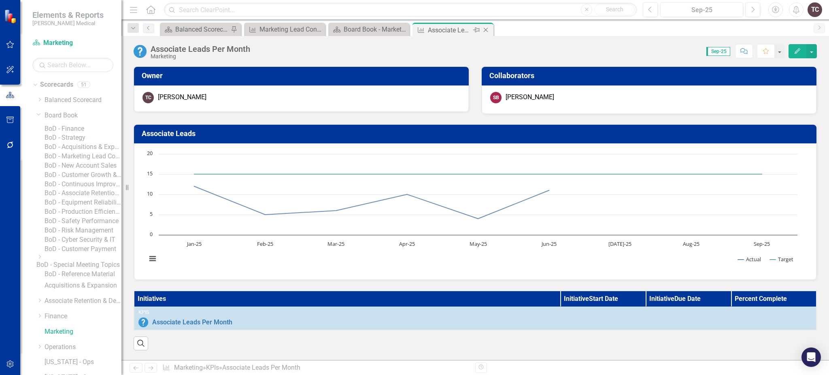
click at [484, 30] on icon "Close" at bounding box center [486, 30] width 8 height 6
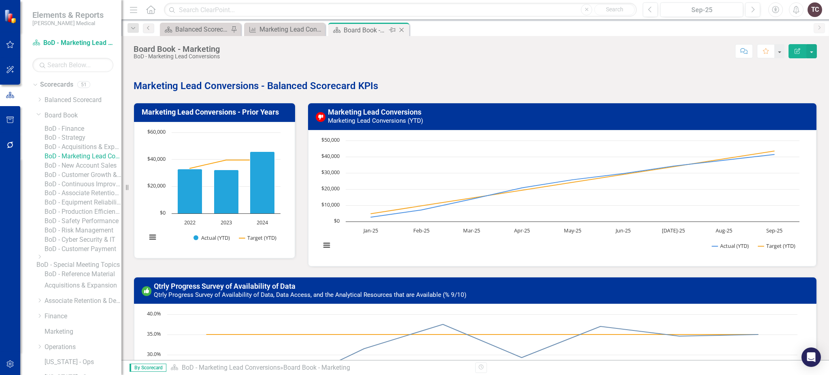
click at [376, 31] on div "Board Book - Marketing" at bounding box center [365, 30] width 43 height 10
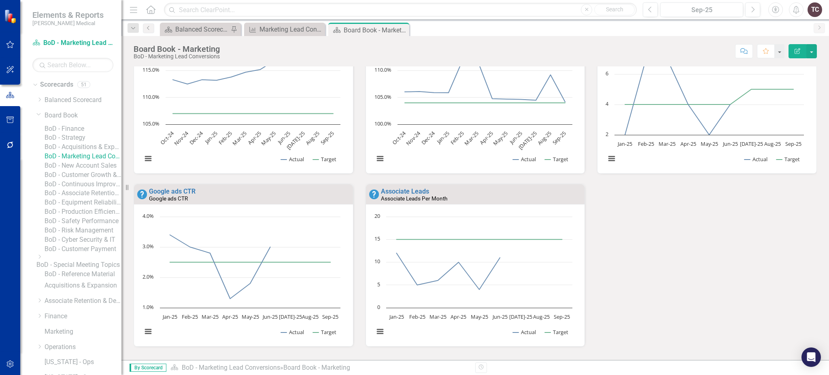
scroll to position [540, 0]
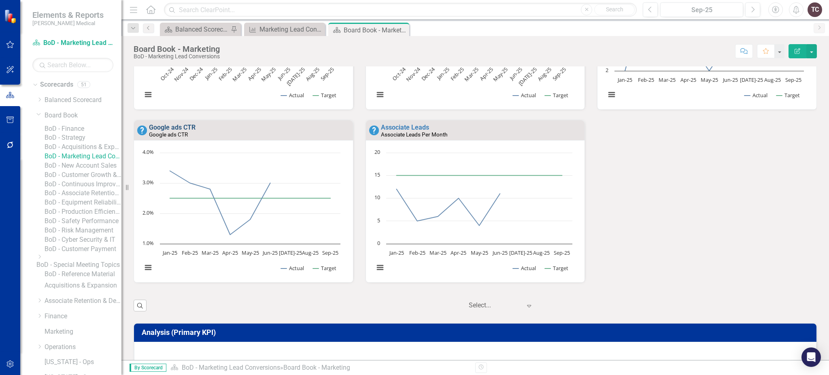
click at [170, 126] on link "Google ads CTR" at bounding box center [172, 127] width 47 height 8
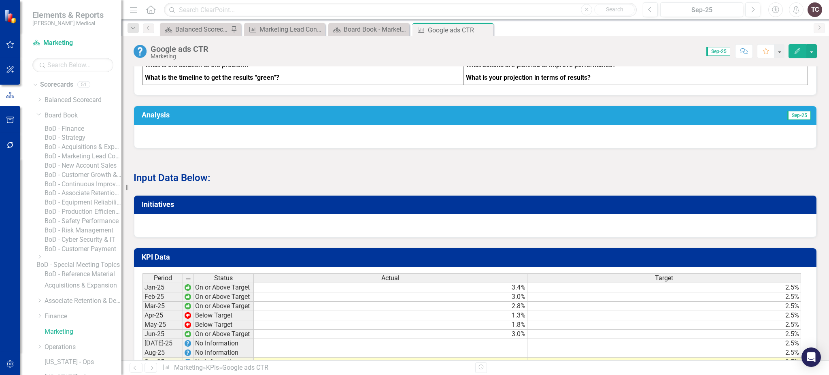
scroll to position [486, 0]
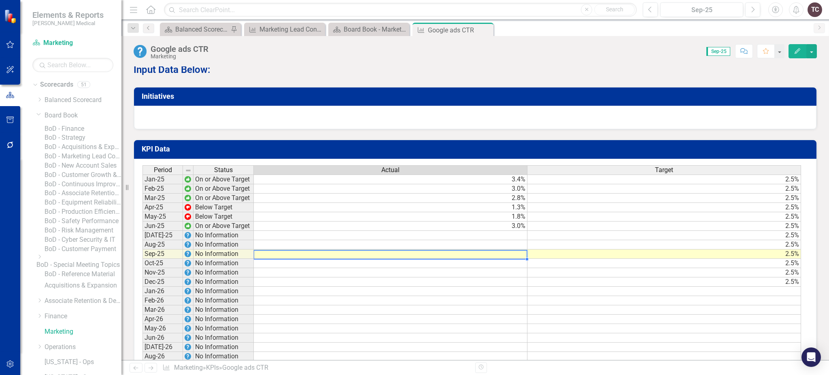
click at [426, 251] on td at bounding box center [391, 253] width 274 height 9
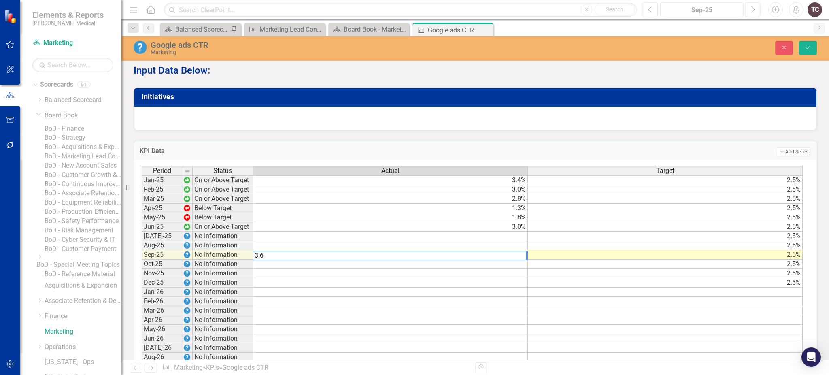
type textarea "3.63"
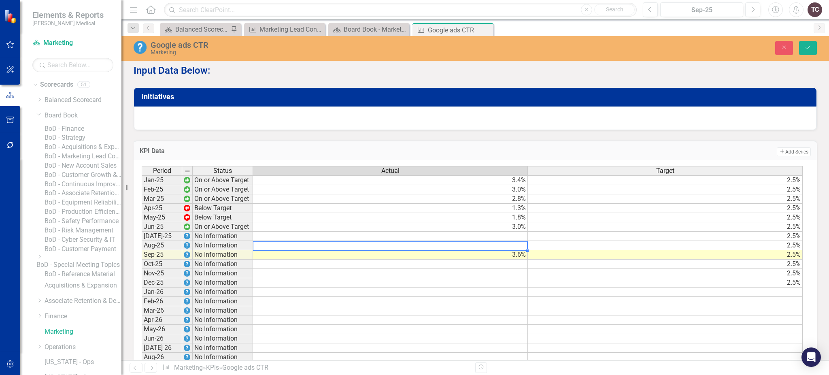
click at [484, 241] on td at bounding box center [390, 245] width 275 height 9
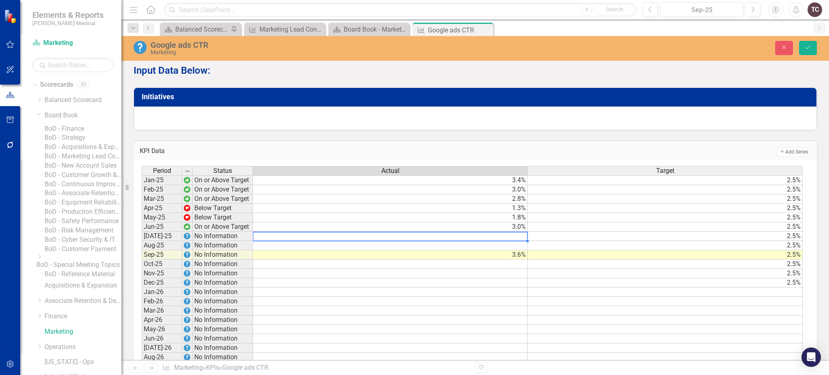
click at [517, 232] on td at bounding box center [390, 236] width 275 height 9
type textarea "2.69"
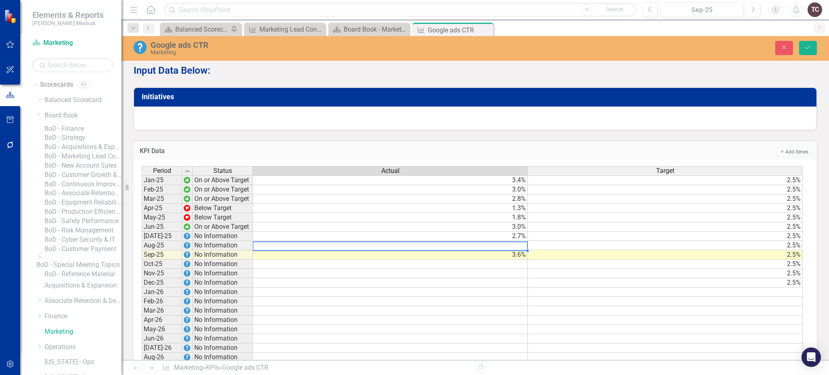
click at [522, 241] on td at bounding box center [390, 245] width 275 height 9
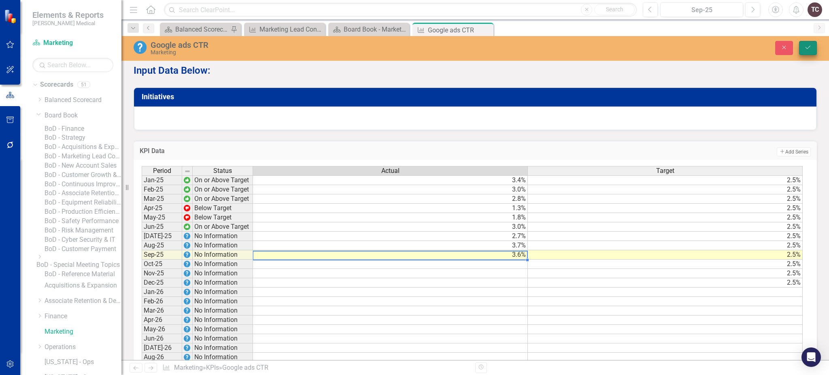
type textarea "3.63"
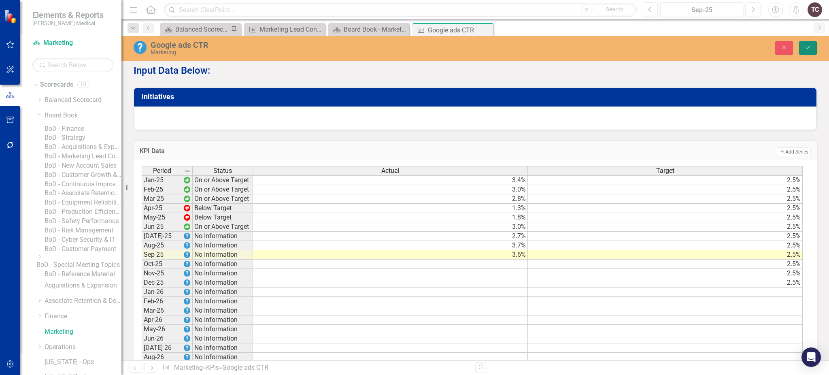
click at [806, 50] on icon "Save" at bounding box center [808, 48] width 7 height 6
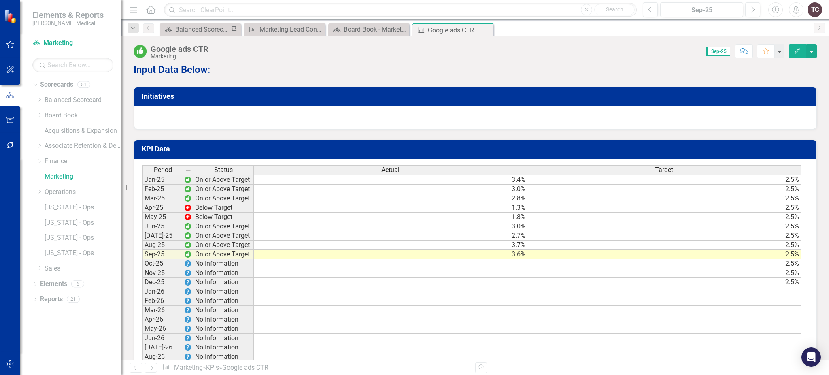
scroll to position [0, 0]
click at [490, 29] on div "Close" at bounding box center [486, 30] width 10 height 10
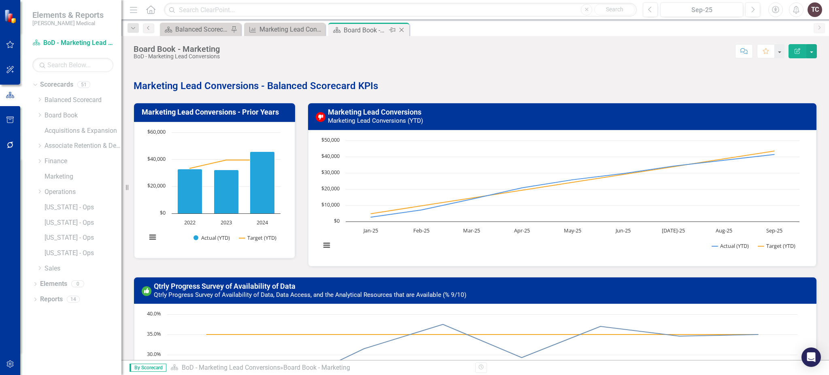
click at [399, 29] on icon "Close" at bounding box center [402, 30] width 8 height 6
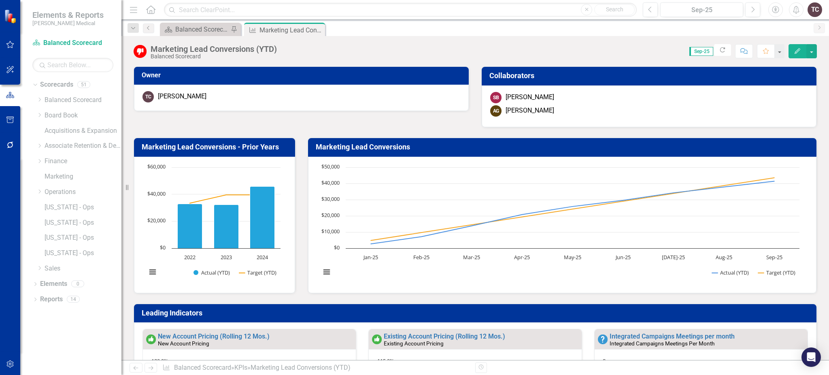
click at [284, 30] on div "Marketing Lead Conversions (YTD)" at bounding box center [292, 30] width 64 height 10
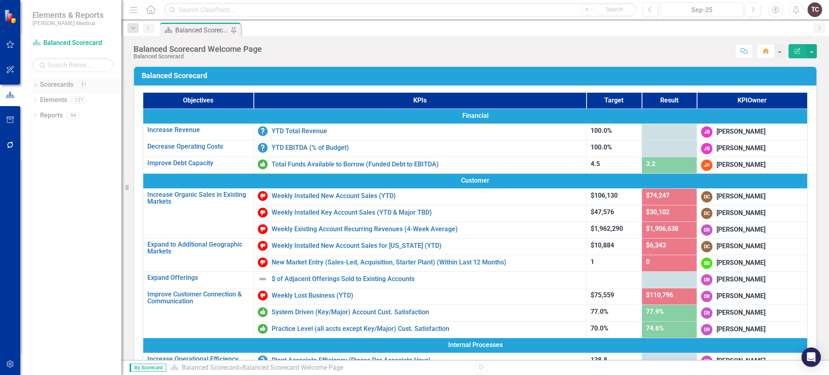
click at [32, 82] on div "Dropdown" at bounding box center [35, 85] width 6 height 7
click at [40, 115] on icon at bounding box center [40, 115] width 2 height 4
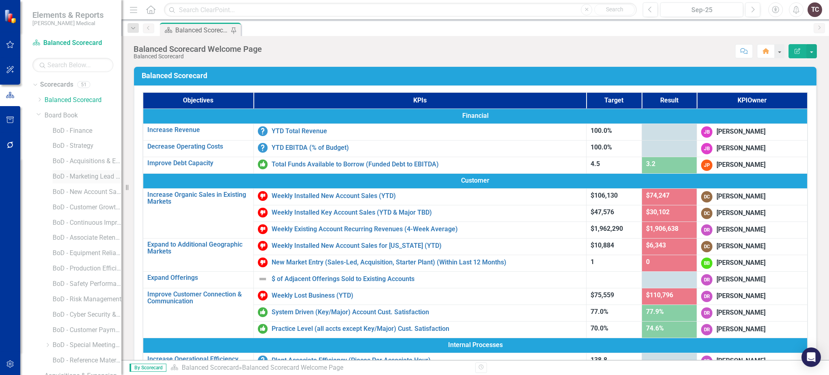
click at [81, 174] on link "BoD - Marketing Lead Conversions" at bounding box center [87, 176] width 69 height 9
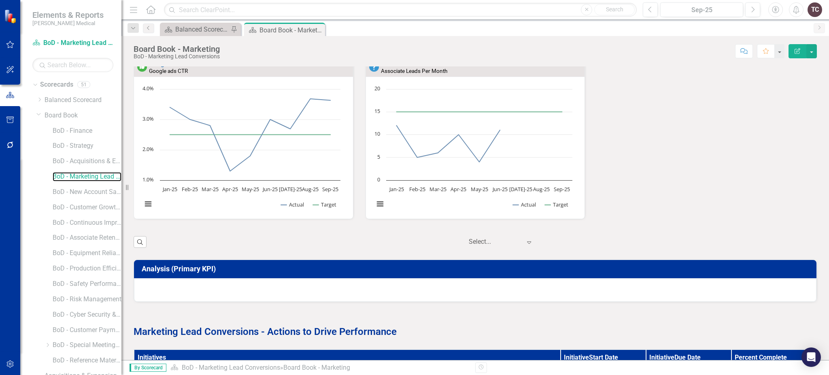
scroll to position [441, 0]
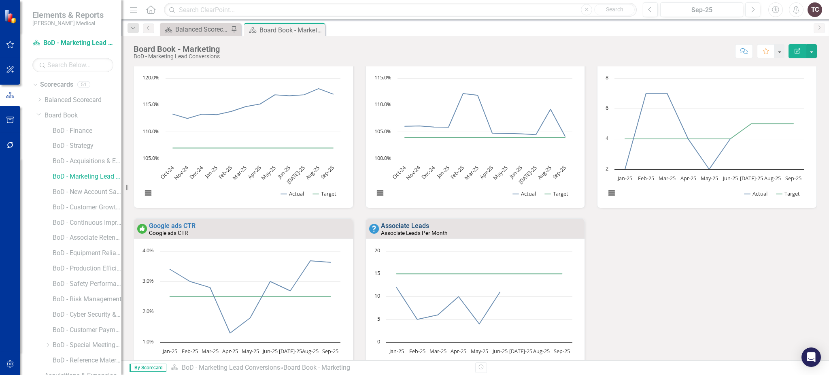
click at [409, 226] on link "Associate Leads" at bounding box center [405, 226] width 48 height 8
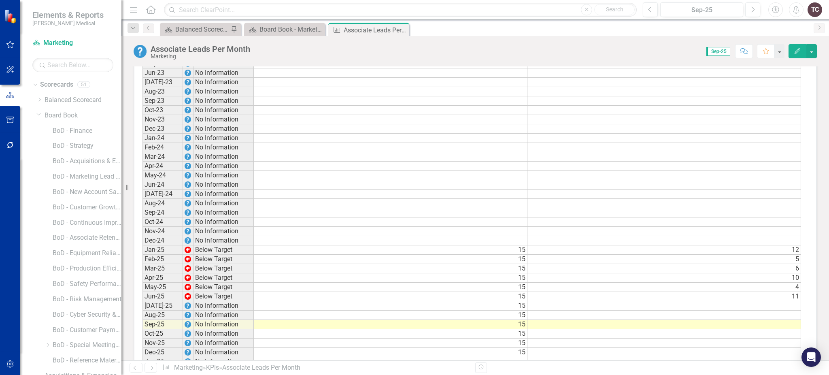
scroll to position [1, 0]
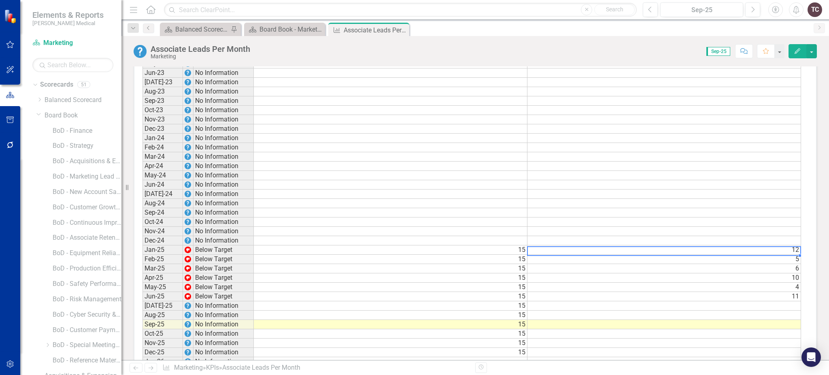
click at [544, 246] on td "12" at bounding box center [665, 249] width 274 height 9
click at [587, 245] on td "12" at bounding box center [665, 249] width 274 height 9
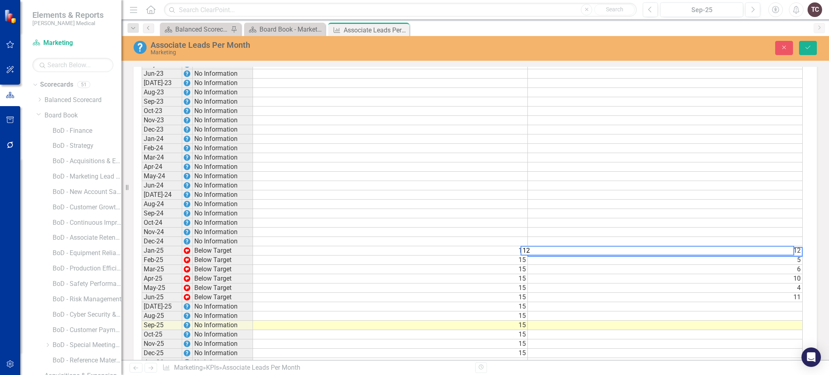
scroll to position [702, 0]
type textarea "1"
click at [600, 255] on td "5" at bounding box center [665, 259] width 275 height 9
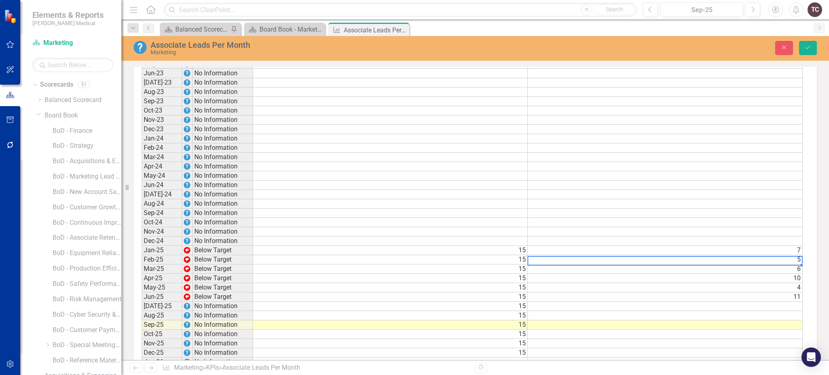
scroll to position [1, 6]
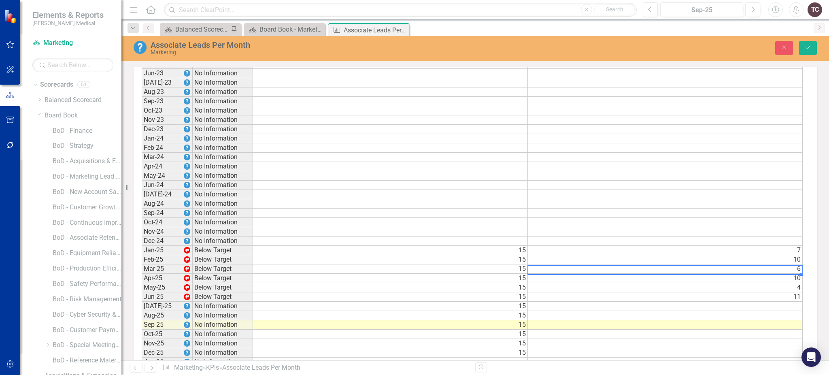
click at [773, 264] on td "6" at bounding box center [665, 268] width 275 height 9
click at [794, 264] on td "6" at bounding box center [665, 268] width 275 height 9
click at [794, 264] on textarea "6" at bounding box center [659, 269] width 275 height 10
click at [791, 274] on td "10" at bounding box center [665, 278] width 275 height 9
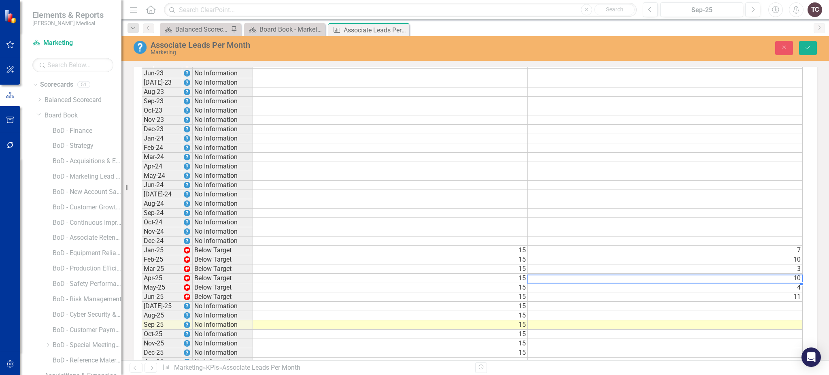
click at [791, 274] on td "10" at bounding box center [665, 278] width 275 height 9
click at [791, 273] on textarea "10" at bounding box center [659, 278] width 275 height 10
click at [791, 283] on td "4" at bounding box center [665, 287] width 275 height 9
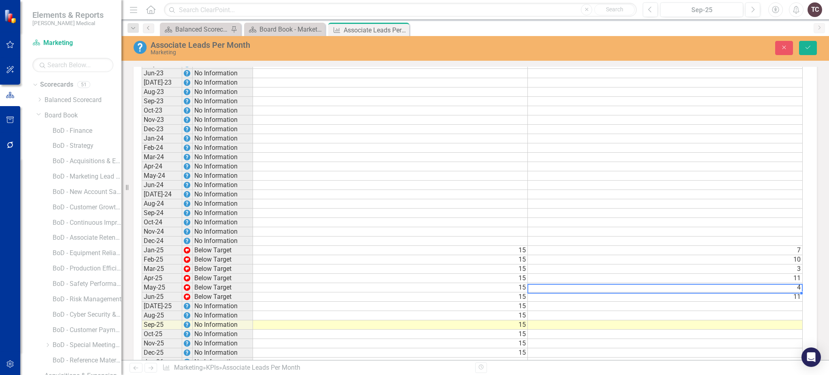
click at [790, 283] on td "4" at bounding box center [665, 287] width 275 height 9
type textarea "4"
click at [788, 292] on td "11" at bounding box center [665, 296] width 275 height 9
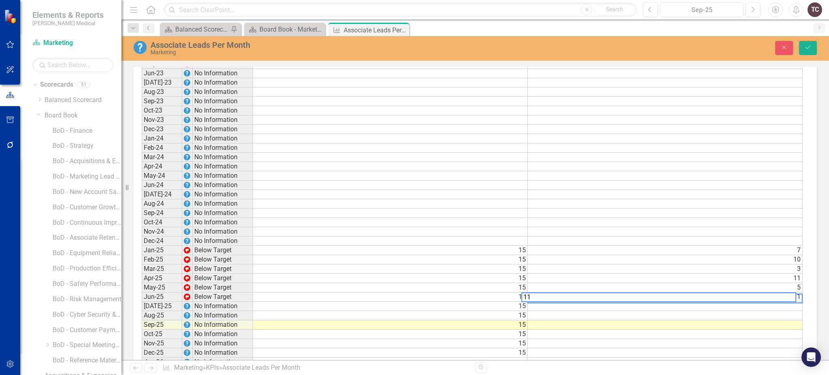
type textarea "1"
type textarea "5"
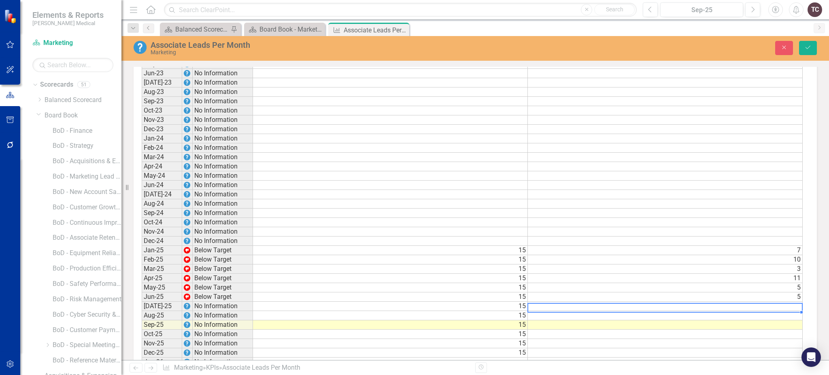
click at [760, 304] on td at bounding box center [665, 306] width 275 height 9
type textarea "15"
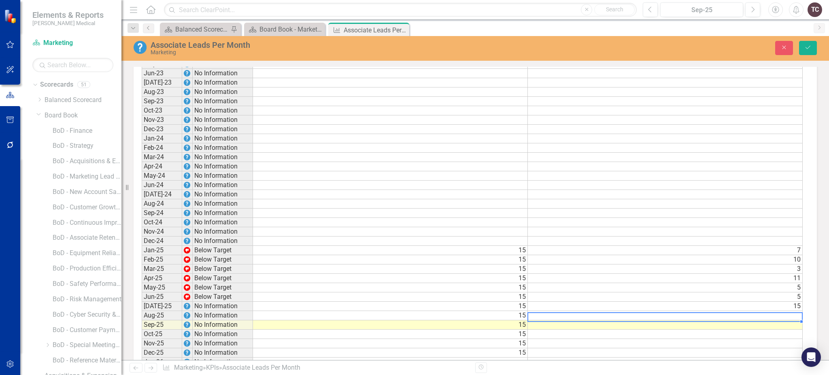
click at [761, 311] on td at bounding box center [665, 315] width 275 height 9
type textarea "10"
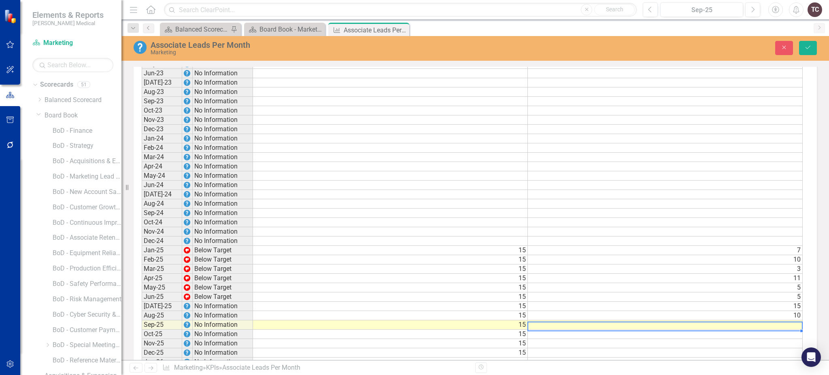
click at [762, 322] on td at bounding box center [665, 324] width 275 height 9
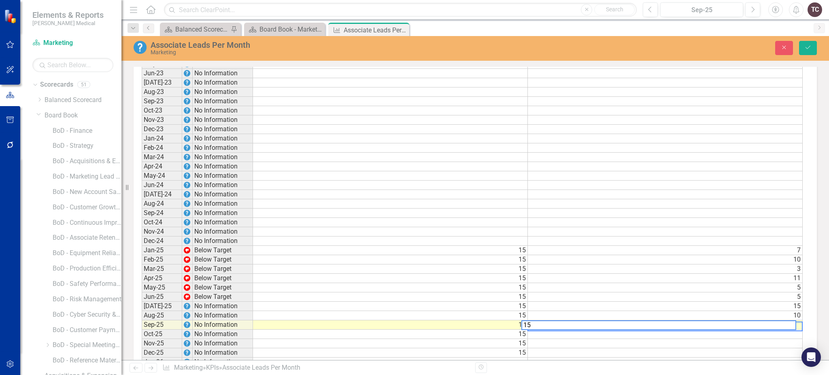
type textarea "15"
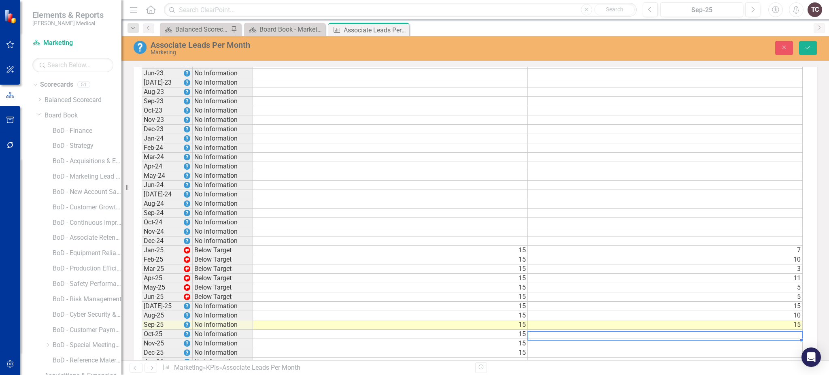
click at [715, 330] on td at bounding box center [665, 334] width 275 height 9
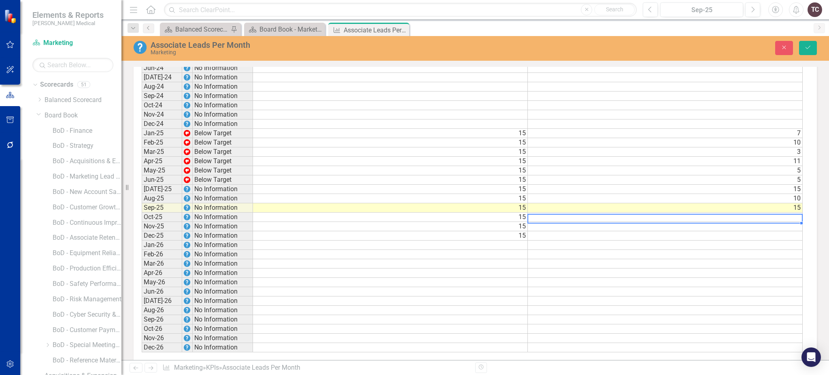
scroll to position [833, 0]
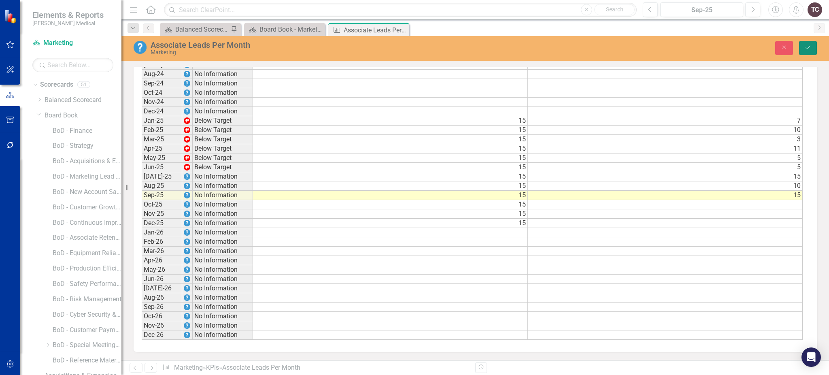
click at [804, 47] on button "Save" at bounding box center [808, 48] width 18 height 14
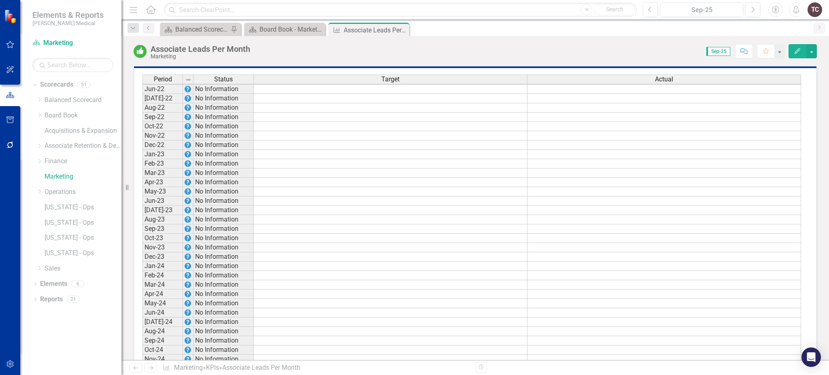
scroll to position [562, 0]
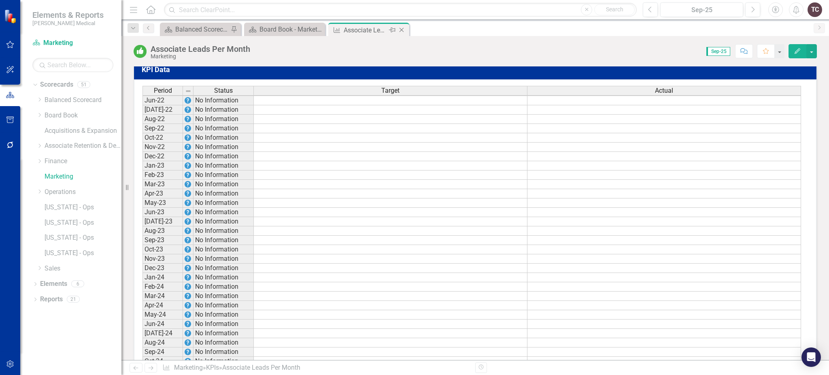
click at [401, 31] on icon "Close" at bounding box center [402, 30] width 8 height 6
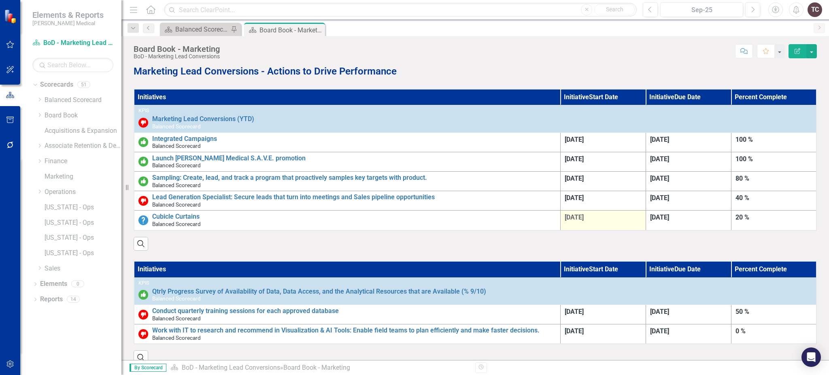
scroll to position [873, 0]
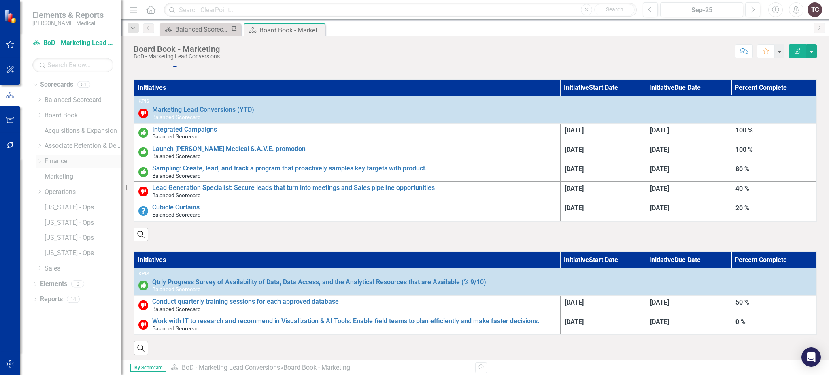
click at [60, 160] on link "Finance" at bounding box center [83, 161] width 77 height 9
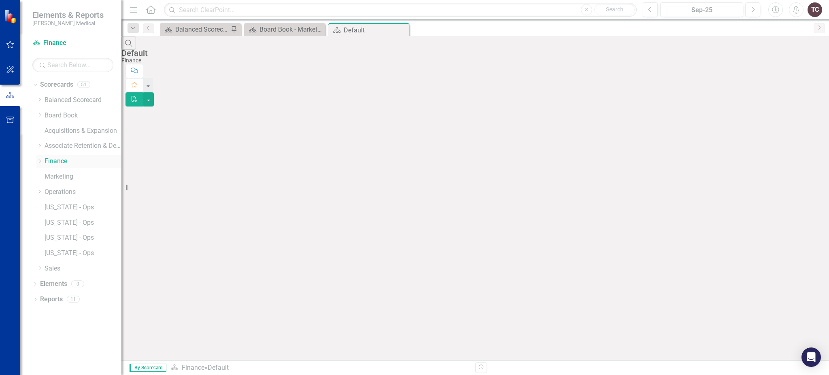
click at [41, 162] on icon "Dropdown" at bounding box center [39, 161] width 6 height 5
click at [41, 162] on div "Dropdown" at bounding box center [38, 160] width 7 height 6
click at [60, 176] on link "Marketing" at bounding box center [83, 176] width 77 height 9
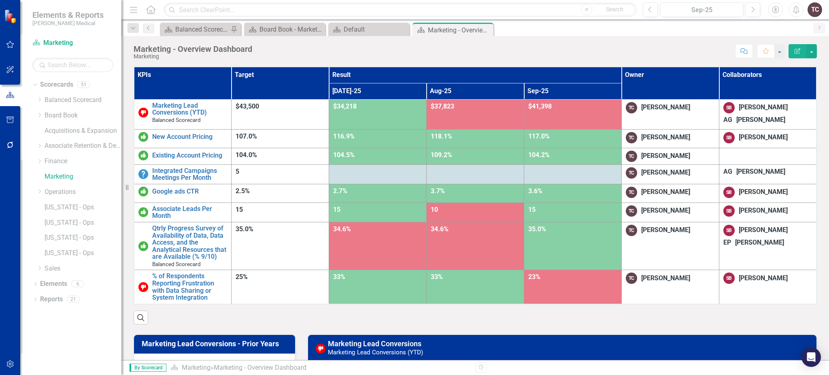
drag, startPoint x: 488, startPoint y: 289, endPoint x: 426, endPoint y: 47, distance: 250.0
click at [426, 47] on div "Score: N/A Sep-25 Completed Comment Favorite Edit Report" at bounding box center [536, 51] width 561 height 14
click at [204, 136] on link "New Account Pricing" at bounding box center [189, 136] width 75 height 7
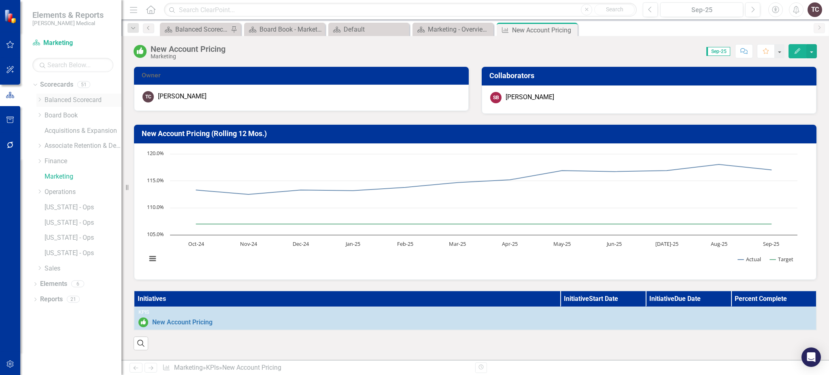
click at [52, 100] on link "Balanced Scorecard" at bounding box center [83, 100] width 77 height 9
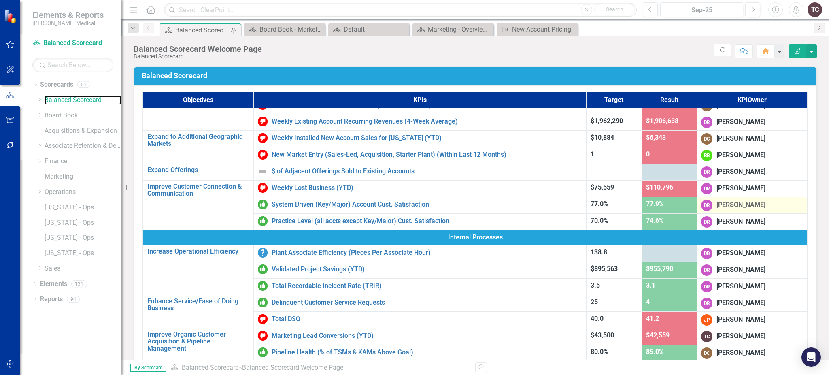
scroll to position [216, 0]
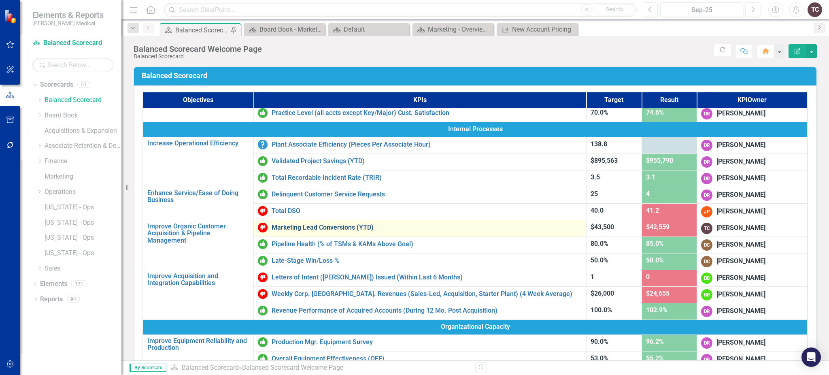
click at [348, 228] on link "Marketing Lead Conversions (YTD)" at bounding box center [427, 227] width 311 height 7
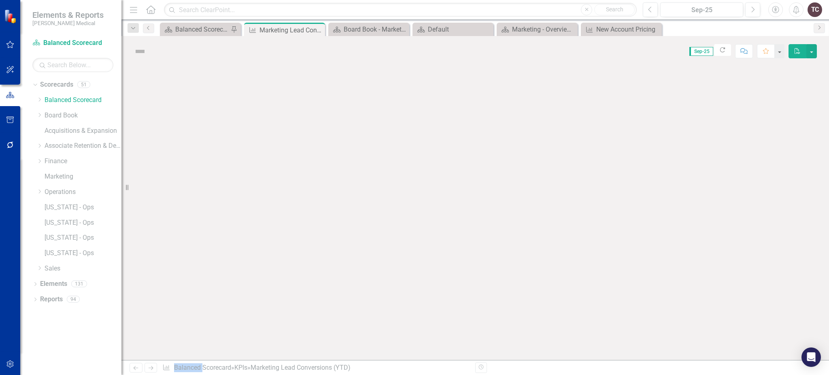
click at [348, 228] on div at bounding box center [475, 213] width 708 height 294
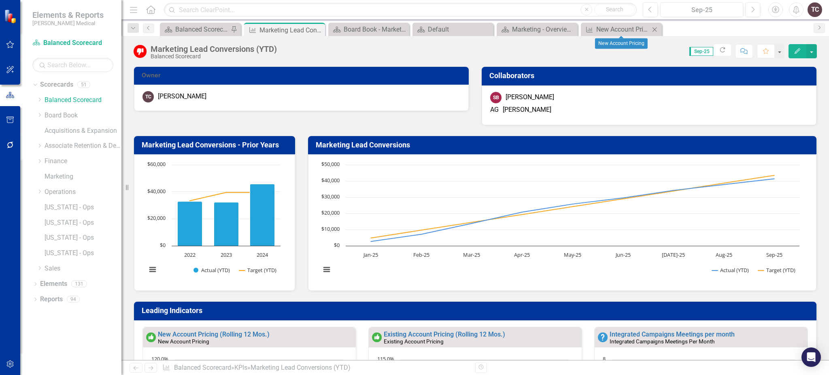
click at [654, 28] on icon "Close" at bounding box center [655, 29] width 8 height 6
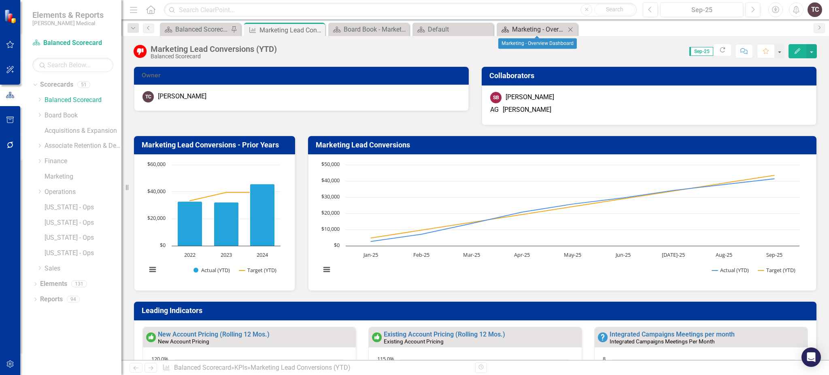
click at [532, 28] on div "Marketing - Overview Dashboard" at bounding box center [538, 29] width 53 height 10
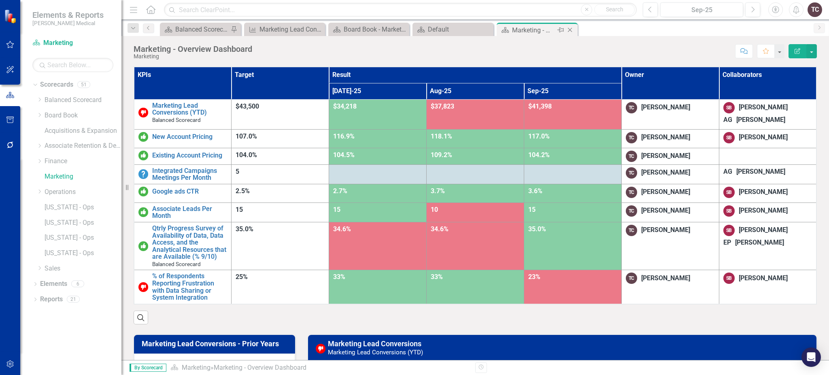
click at [569, 30] on icon at bounding box center [570, 30] width 4 height 4
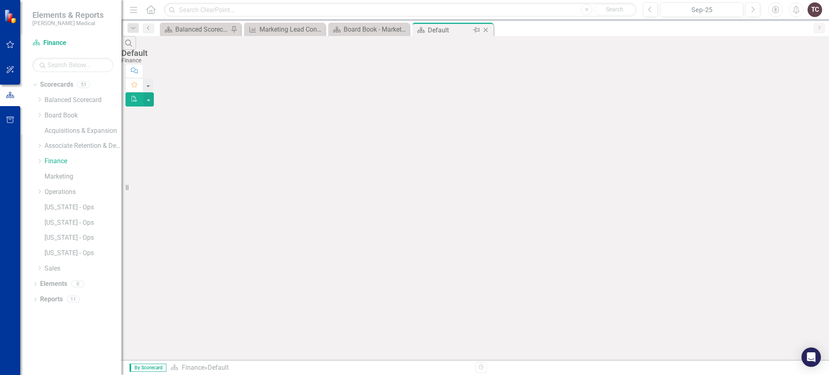
click at [484, 30] on icon "Close" at bounding box center [486, 30] width 8 height 6
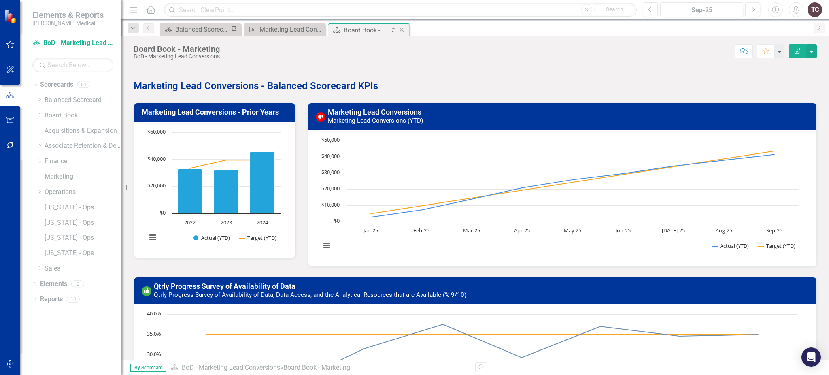
click at [371, 32] on div "Board Book - Marketing" at bounding box center [365, 30] width 43 height 10
click at [402, 29] on icon "Close" at bounding box center [402, 30] width 8 height 6
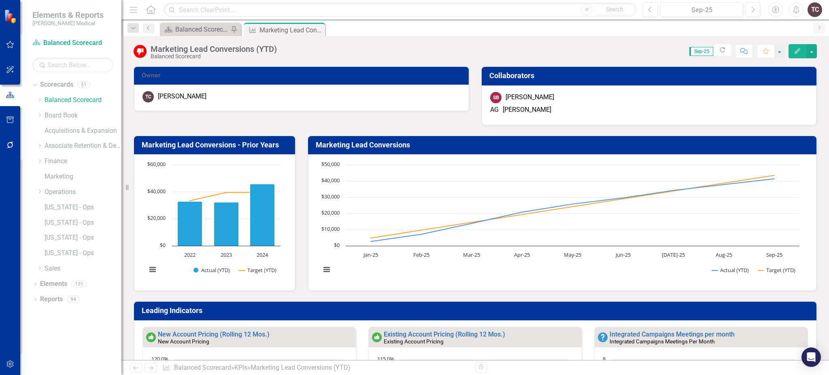
click at [483, 48] on div "Score: 0.00 Sep-25 Completed Refresh Comment Favorite Edit" at bounding box center [549, 51] width 536 height 14
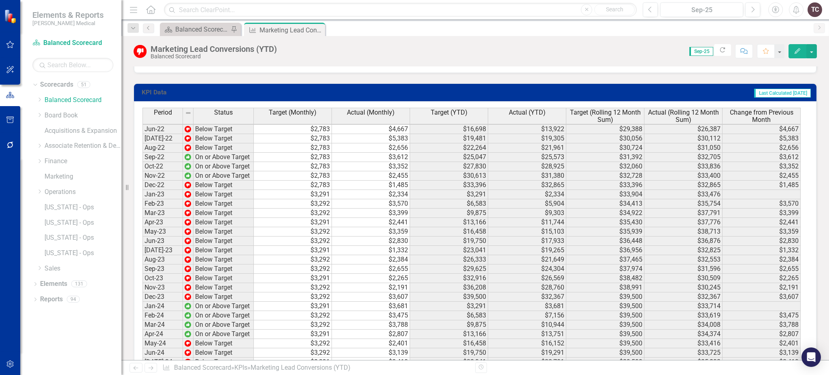
scroll to position [1403, 0]
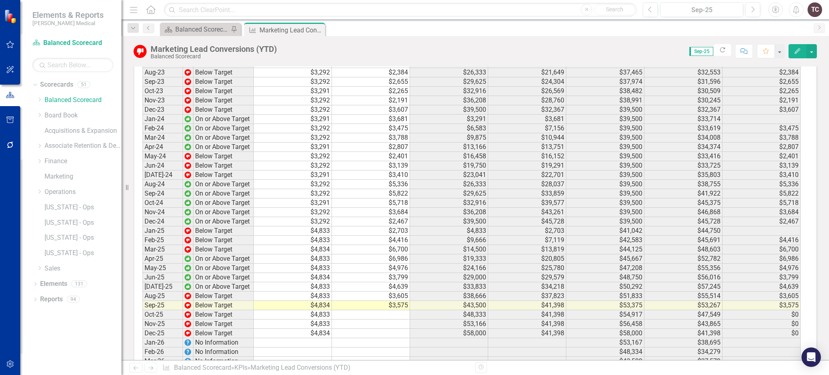
click at [443, 357] on td at bounding box center [449, 361] width 78 height 9
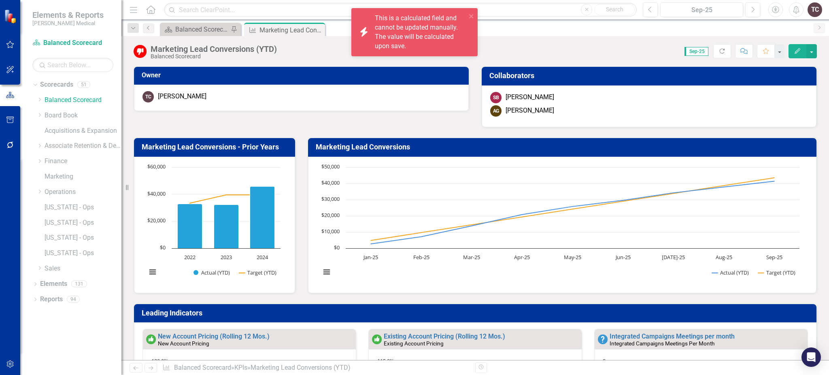
scroll to position [2, 0]
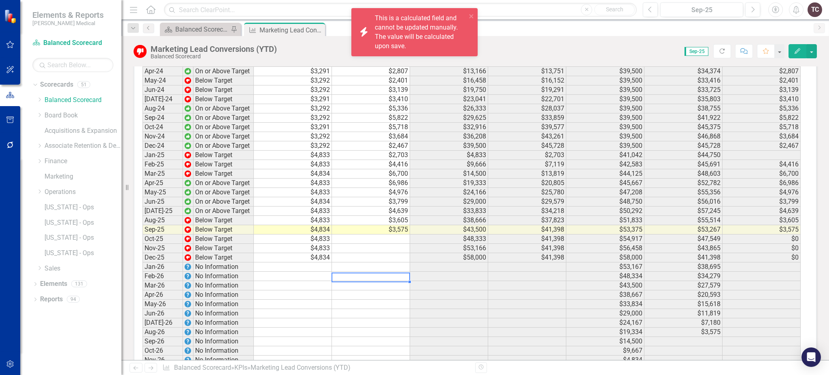
click at [143, 274] on div "Period Status Target (Monthly) Actual (Monthly) Target (YTD) Actual (YTD) Targe…" at bounding box center [143, 109] width 0 height 529
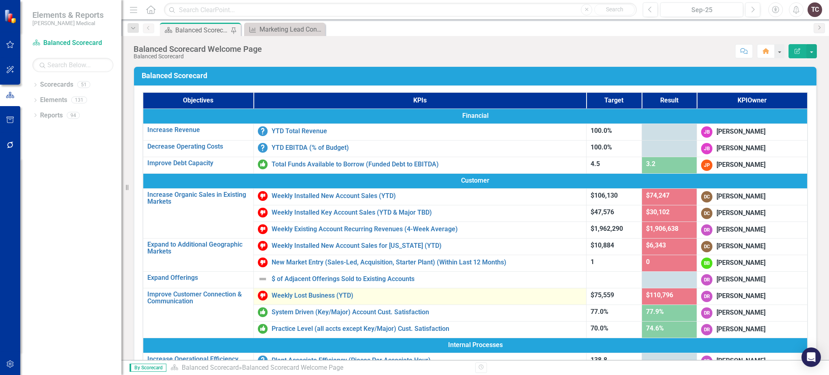
scroll to position [108, 0]
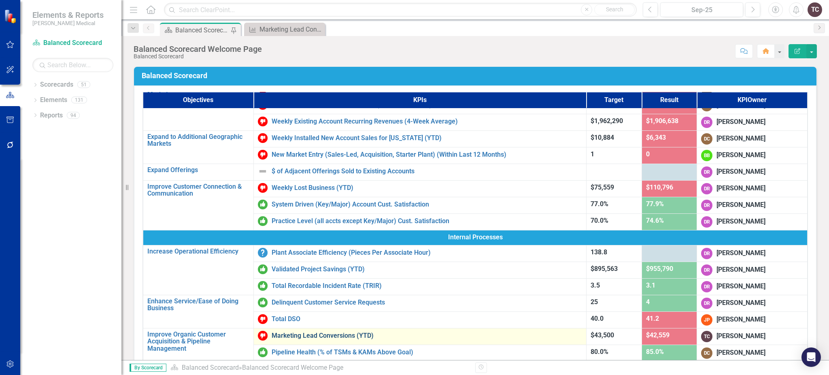
click at [350, 333] on link "Marketing Lead Conversions (YTD)" at bounding box center [427, 335] width 311 height 7
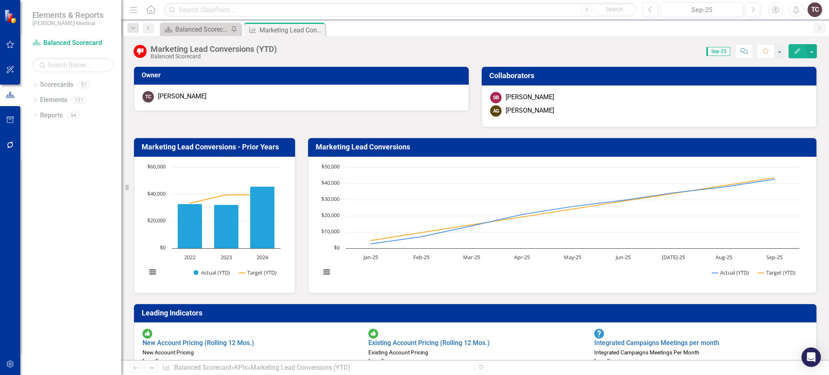
click at [721, 50] on span "Sep-25" at bounding box center [719, 51] width 24 height 9
click at [719, 50] on span "Sep-25" at bounding box center [719, 51] width 24 height 9
click at [642, 51] on div "Score: 0.00 Sep-25 Completed Comment Favorite Edit" at bounding box center [549, 51] width 536 height 14
click at [716, 53] on span "Sep-25" at bounding box center [719, 51] width 24 height 9
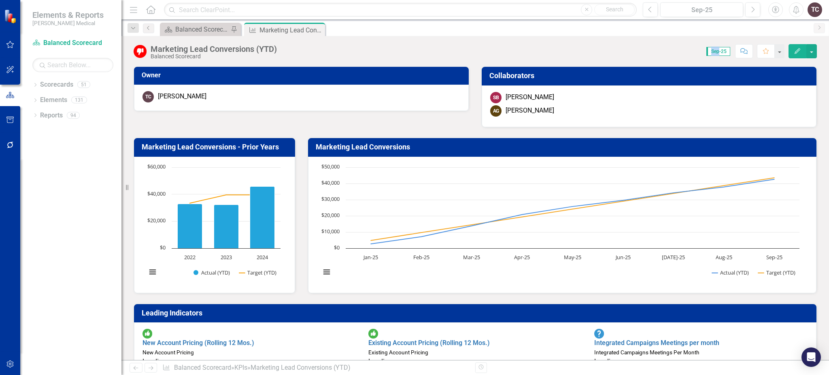
click at [716, 53] on span "Sep-25" at bounding box center [719, 51] width 24 height 9
click at [798, 50] on icon "Edit" at bounding box center [797, 51] width 7 height 6
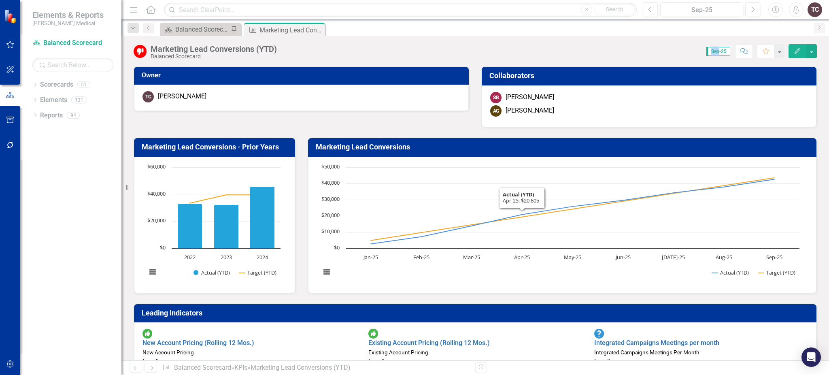
click at [568, 60] on div "Marketing Lead Conversions (YTD) Balanced Scorecard Score: 0.00 Sep-25 Complete…" at bounding box center [475, 198] width 708 height 324
click at [654, 10] on button "Previous" at bounding box center [650, 9] width 15 height 15
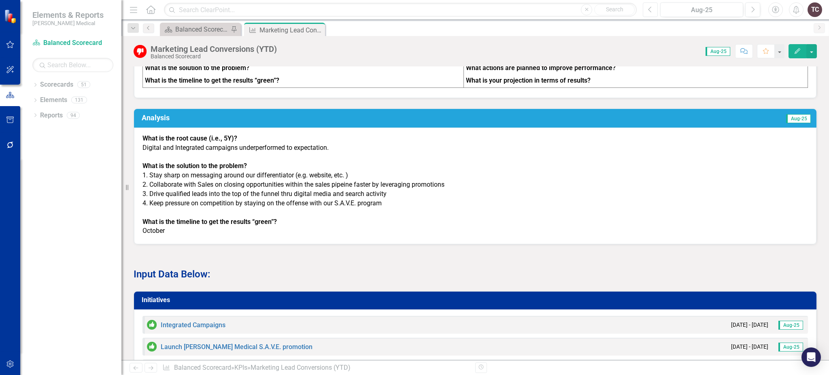
scroll to position [810, 0]
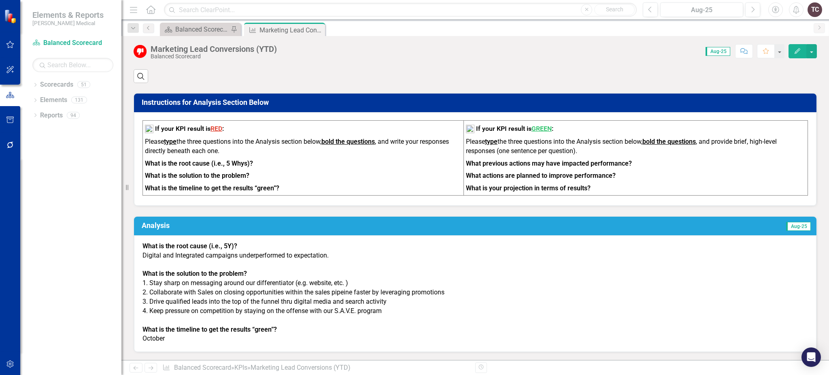
click at [148, 242] on strong "What is the root cause (i.e., 5Y)?" at bounding box center [190, 246] width 95 height 8
click at [748, 219] on td "Aug-25" at bounding box center [652, 226] width 320 height 14
click at [719, 235] on div "What is the root cause (i.e., 5Y)? Digital and Integrated campaigns underperfor…" at bounding box center [475, 293] width 683 height 117
click at [719, 219] on td "Aug-25" at bounding box center [652, 226] width 320 height 14
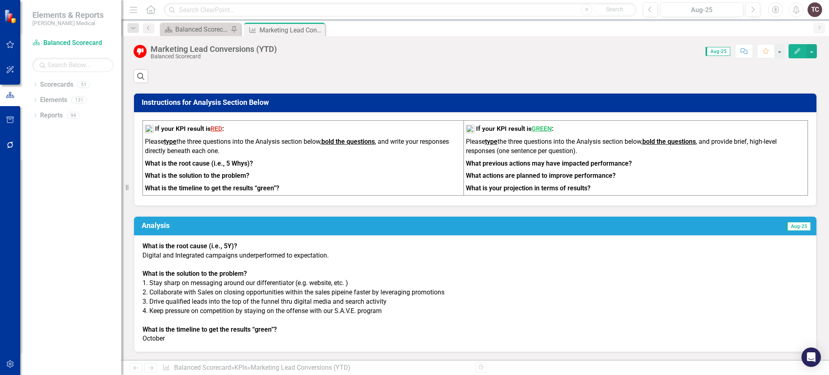
click at [719, 219] on td "Aug-25" at bounding box center [652, 226] width 320 height 14
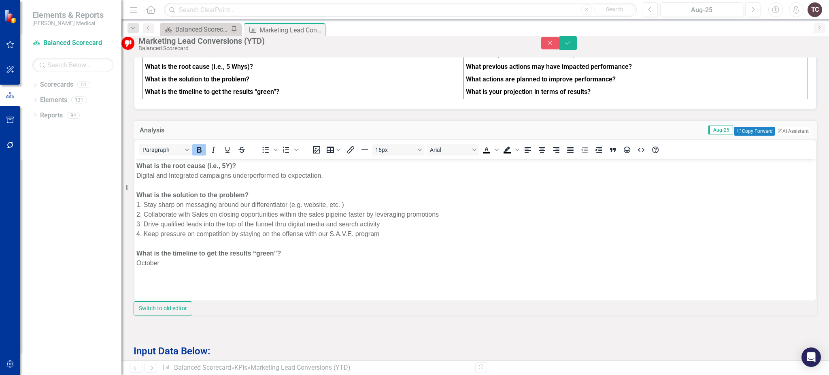
scroll to position [918, 0]
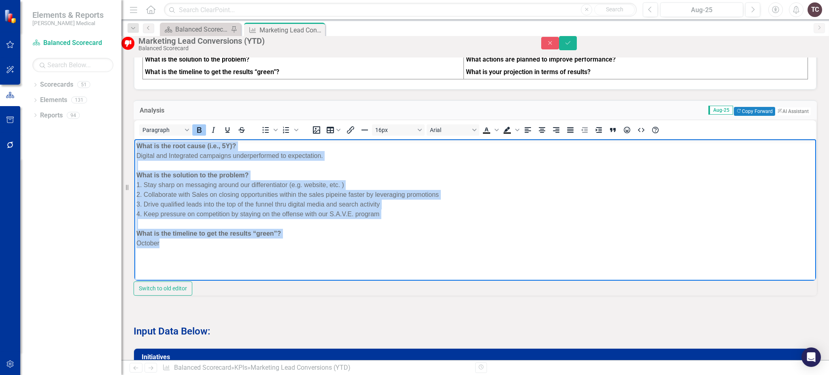
drag, startPoint x: 136, startPoint y: 146, endPoint x: 275, endPoint y: 244, distance: 169.6
click at [275, 244] on body "What is the root cause (i.e., 5Y)? Digital and Integrated campaigns underperfor…" at bounding box center [475, 199] width 682 height 121
copy body "What is the root cause (i.e., 5Y)? Digital and Integrated campaigns underperfor…"
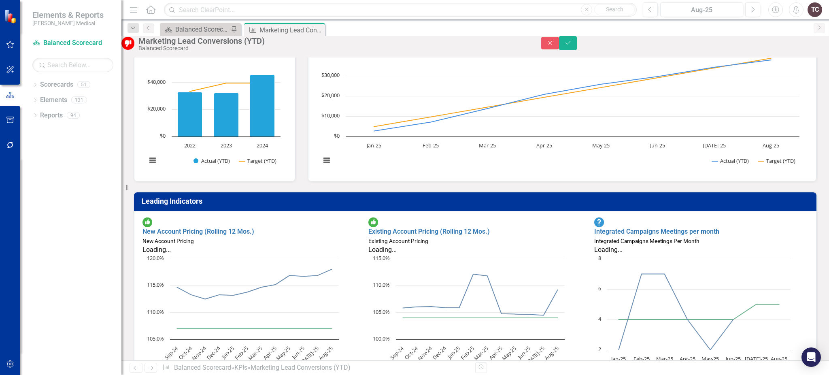
scroll to position [0, 0]
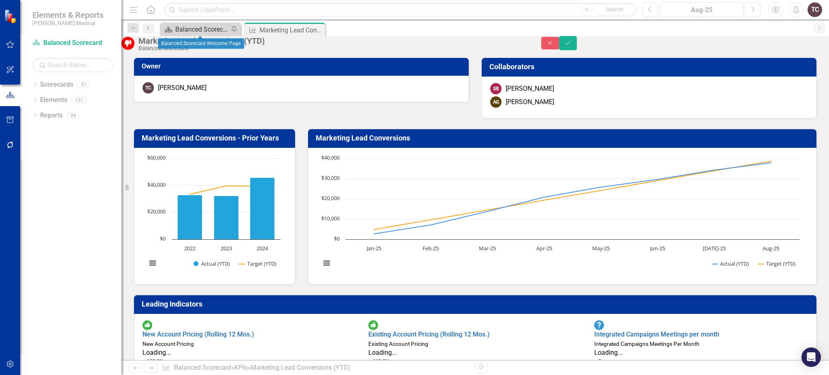
click at [197, 31] on div "Balanced Scorecard Welcome Page" at bounding box center [201, 29] width 53 height 10
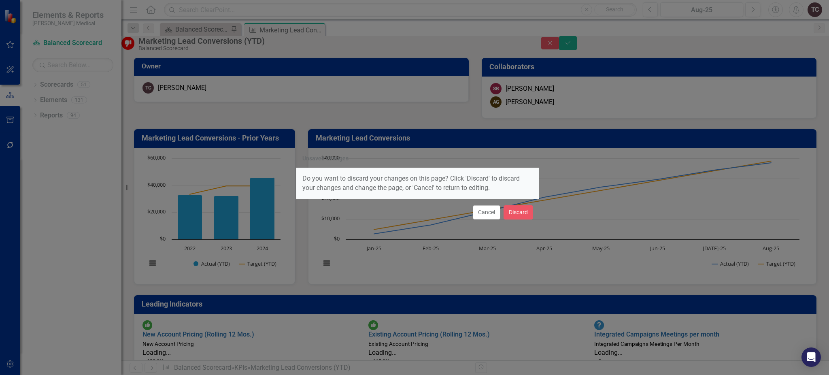
click at [582, 213] on div "Unsaved Changes Do you want to discard your changes on this page? Click 'Discar…" at bounding box center [414, 187] width 829 height 375
click at [488, 215] on button "Cancel" at bounding box center [487, 212] width 28 height 14
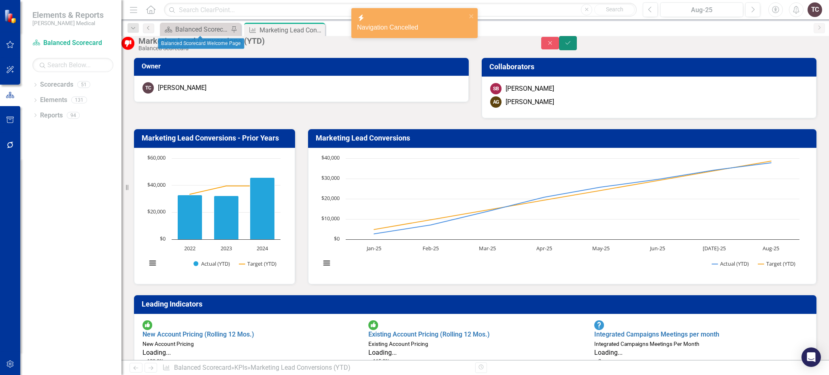
click at [577, 43] on button "Save" at bounding box center [568, 43] width 18 height 14
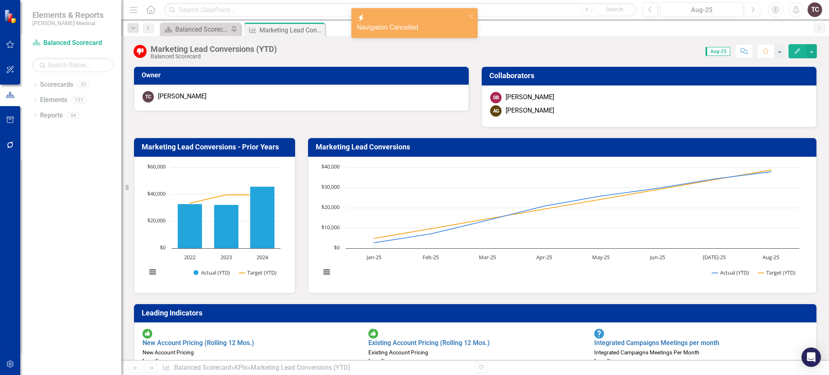
click at [755, 10] on icon "Next" at bounding box center [753, 9] width 4 height 7
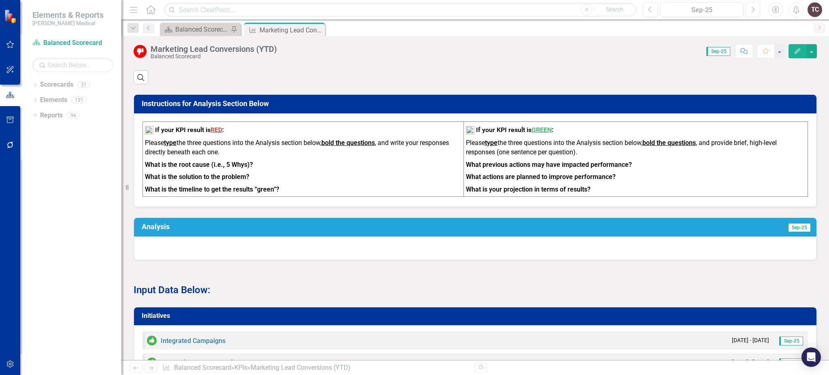
scroll to position [810, 0]
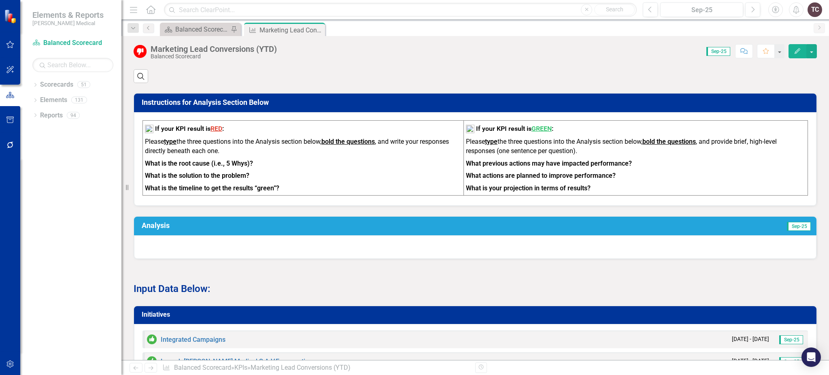
click at [703, 219] on td "Sep-25" at bounding box center [654, 226] width 315 height 14
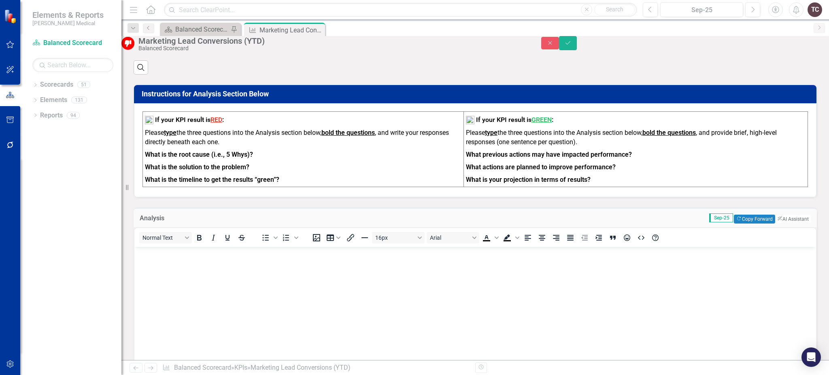
scroll to position [0, 0]
click at [168, 262] on body "Rich Text Area. Press ALT-0 for help." at bounding box center [475, 307] width 682 height 121
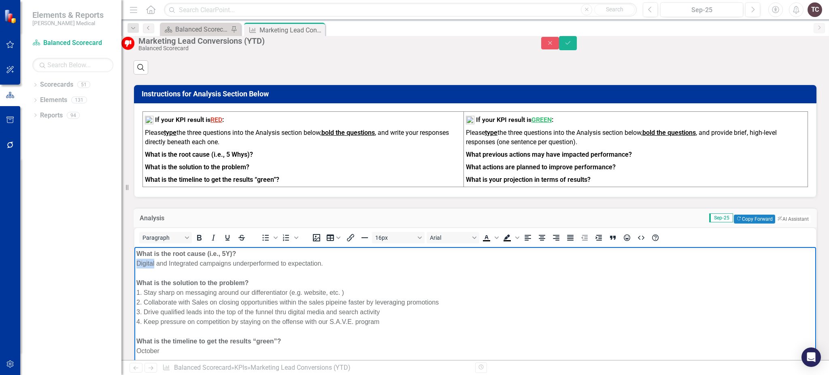
drag, startPoint x: 136, startPoint y: 263, endPoint x: 154, endPoint y: 261, distance: 18.3
click at [154, 261] on body "What is the root cause (i.e., 5Y)? Digital and Integrated campaigns underperfor…" at bounding box center [475, 307] width 682 height 121
click at [438, 340] on div "What is the timeline to get the results “green”?" at bounding box center [475, 341] width 678 height 10
click at [353, 345] on div "What is the timeline to get the results “green”?" at bounding box center [475, 341] width 678 height 10
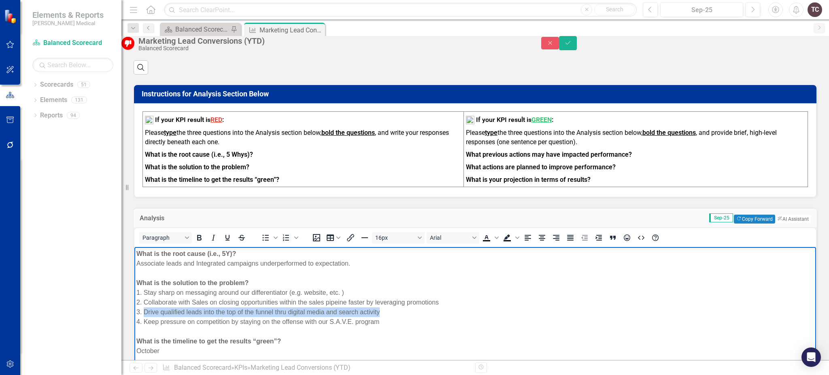
drag, startPoint x: 143, startPoint y: 312, endPoint x: 396, endPoint y: 309, distance: 253.1
click at [396, 309] on div "3. Drive qualified leads into the top of the funnel thru digital media and sear…" at bounding box center [475, 312] width 678 height 10
click at [338, 304] on div "2. Collaborate with Sales on closing opportunities within the sales pipeine fas…" at bounding box center [475, 303] width 678 height 10
click at [193, 315] on div "3. Reengage" at bounding box center [475, 312] width 678 height 10
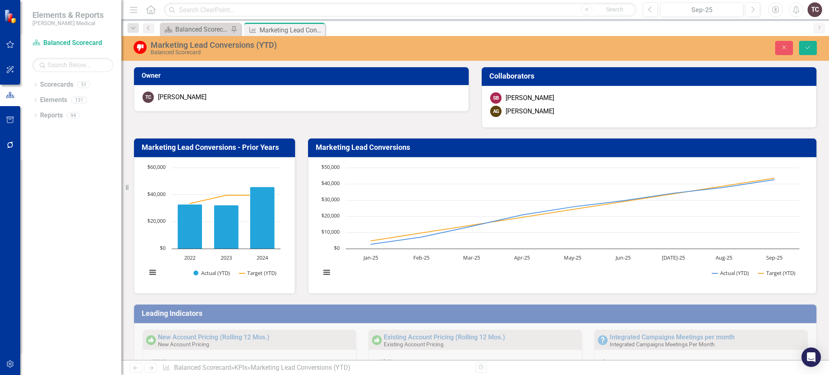
scroll to position [0, 0]
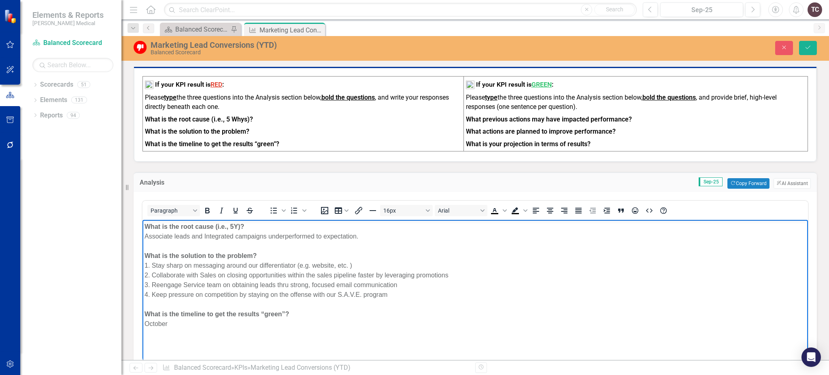
click at [443, 303] on div "Rich Text Area. Press ALT-0 for help." at bounding box center [476, 305] width 662 height 10
click at [809, 45] on icon "Save" at bounding box center [808, 48] width 7 height 6
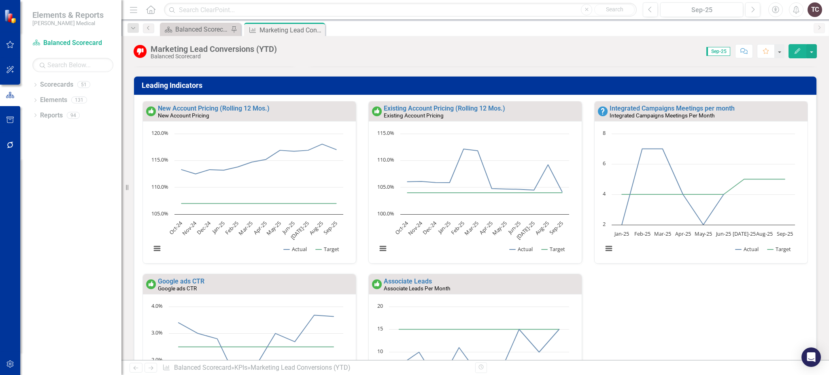
scroll to position [216, 0]
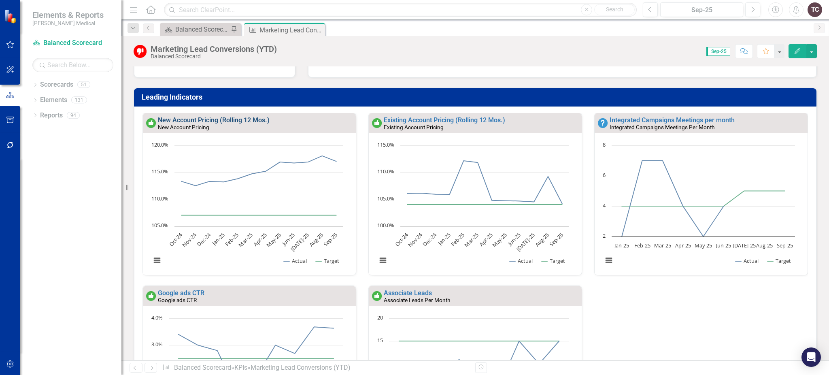
click at [174, 117] on link "New Account Pricing (Rolling 12 Mos.)" at bounding box center [214, 120] width 112 height 8
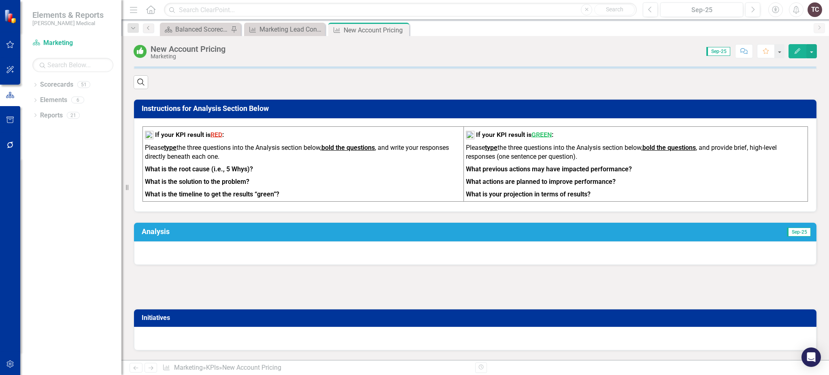
scroll to position [324, 0]
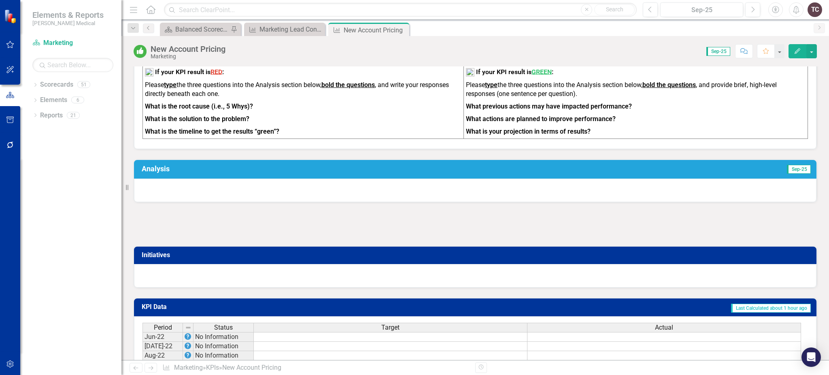
click at [398, 165] on h3 "Analysis" at bounding box center [320, 169] width 356 height 8
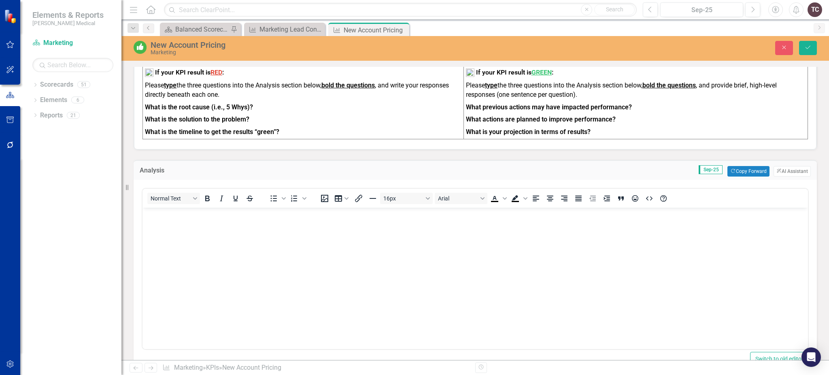
scroll to position [0, 0]
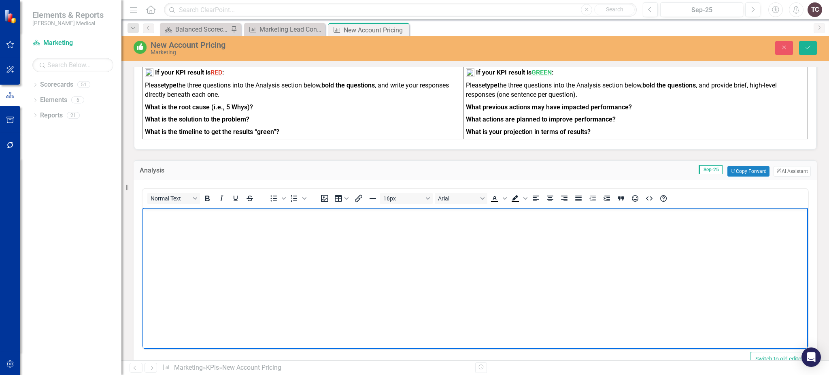
click at [161, 219] on body "Rich Text Area. Press ALT-0 for help." at bounding box center [476, 268] width 666 height 121
paste body "Rich Text Area. Press ALT-0 for help."
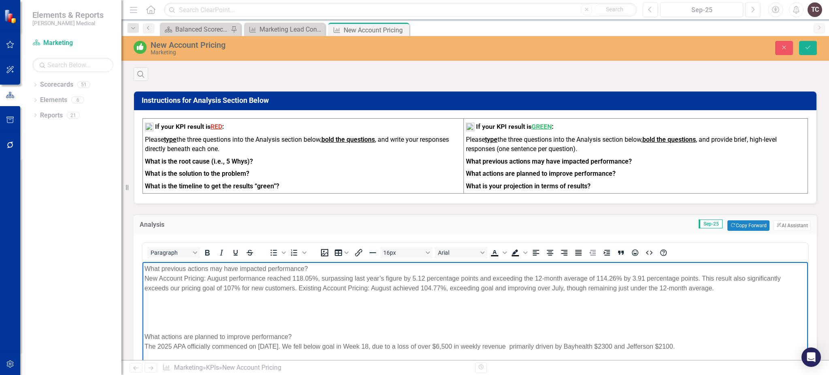
click at [157, 302] on div "Rich Text Area. Press ALT-0 for help." at bounding box center [476, 298] width 662 height 10
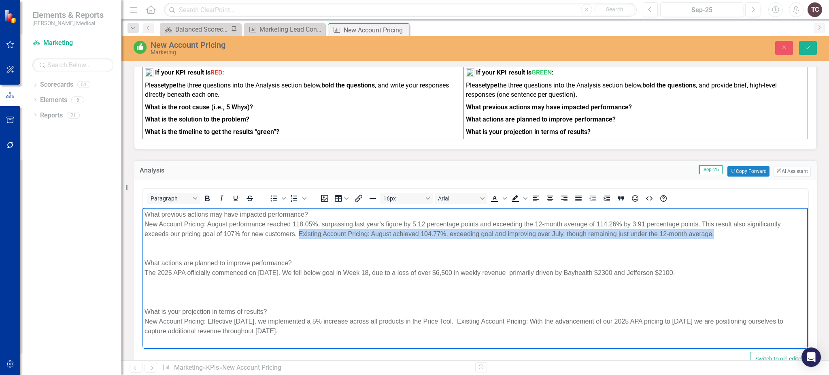
drag, startPoint x: 298, startPoint y: 233, endPoint x: 725, endPoint y: 233, distance: 426.8
click at [725, 233] on div "New Account Pricing: August performance reached 118.05%, surpassing last year’s…" at bounding box center [476, 228] width 662 height 19
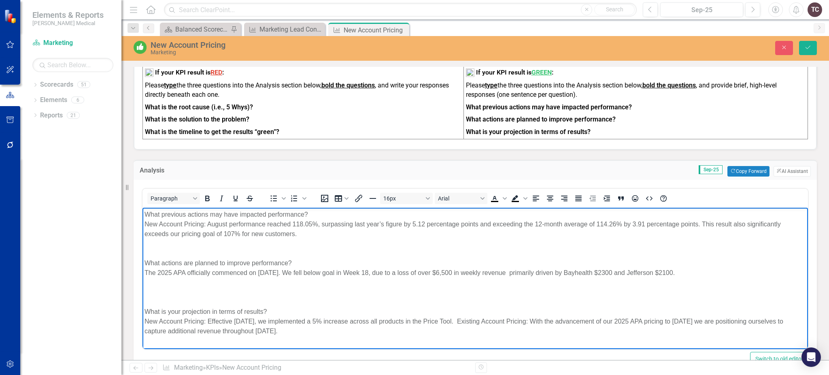
click at [192, 247] on div "Rich Text Area. Press ALT-0 for help." at bounding box center [476, 244] width 662 height 10
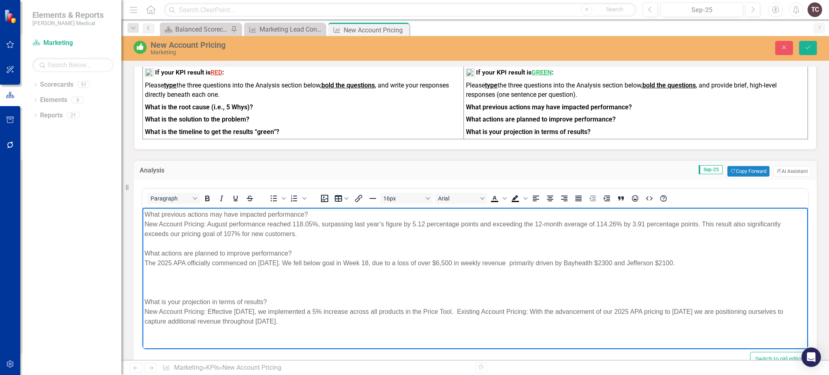
click at [147, 276] on div "Rich Text Area. Press ALT-0 for help." at bounding box center [476, 273] width 662 height 10
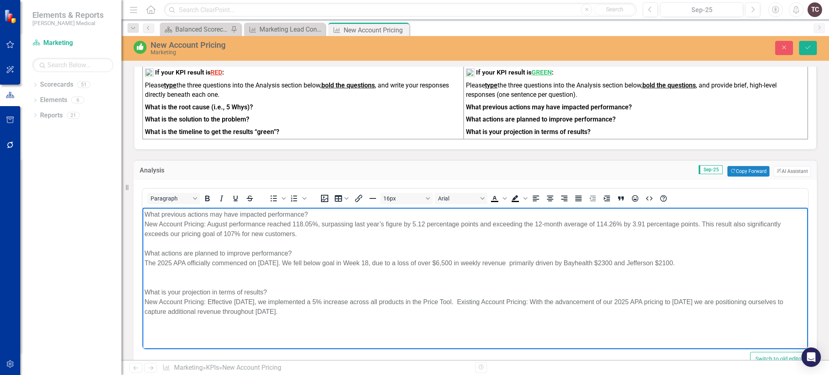
drag, startPoint x: 464, startPoint y: 301, endPoint x: 464, endPoint y: 309, distance: 7.7
click at [464, 309] on div "New Account Pricing: Effective [DATE], we implemented a 5% increase across all …" at bounding box center [476, 306] width 662 height 19
click at [463, 302] on div "New Account Pricing: Effective [DATE], we implemented a 5% increase across all …" at bounding box center [476, 306] width 662 height 19
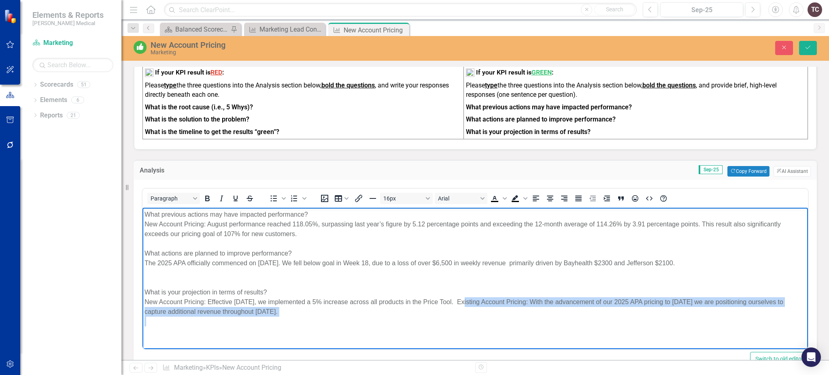
drag, startPoint x: 463, startPoint y: 302, endPoint x: 461, endPoint y: 311, distance: 9.1
click at [461, 311] on div "New Account Pricing: Effective [DATE], we implemented a 5% increase across all …" at bounding box center [476, 306] width 662 height 19
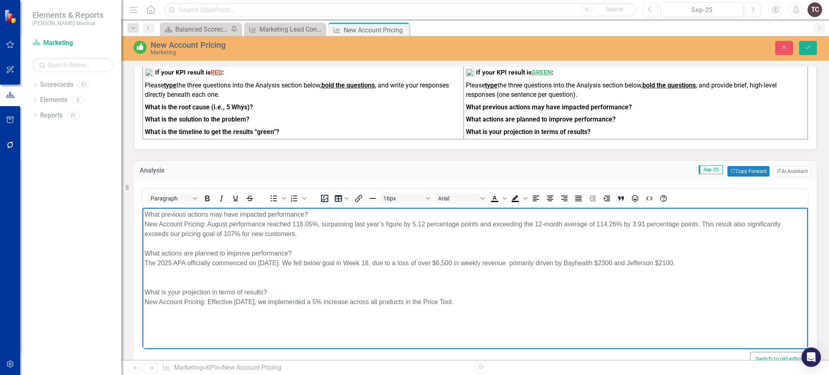
drag, startPoint x: 146, startPoint y: 264, endPoint x: 709, endPoint y: 263, distance: 563.6
click at [709, 263] on div "The 2025 APA officially commenced on [DATE]. We fell below goal in Week 18, due…" at bounding box center [476, 263] width 662 height 10
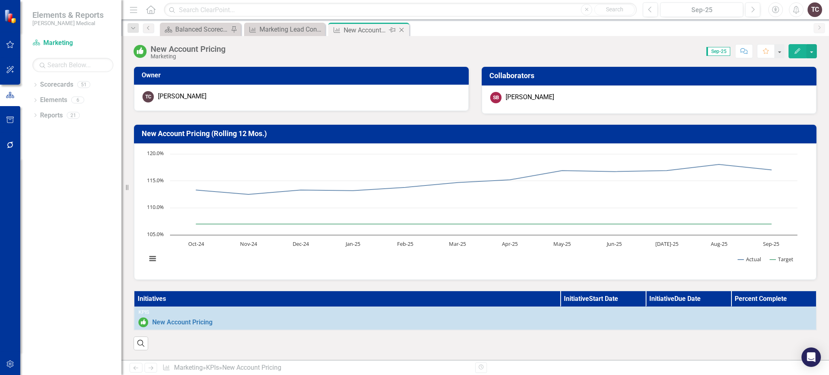
click at [405, 27] on icon "Close" at bounding box center [402, 30] width 8 height 6
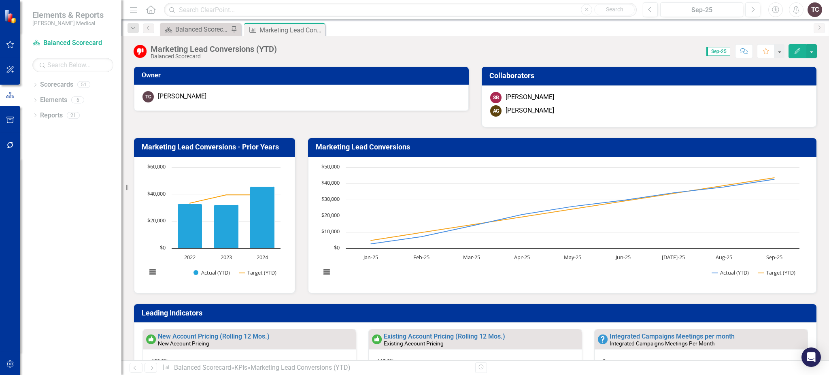
scroll to position [108, 0]
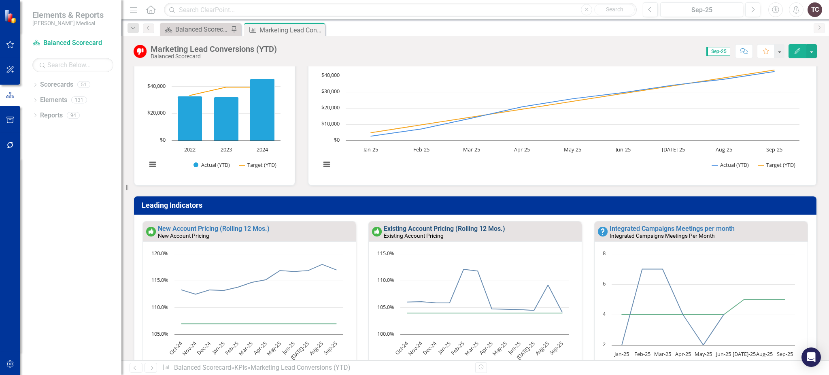
click at [478, 227] on link "Existing Account Pricing (Rolling 12 Mos.)" at bounding box center [444, 229] width 121 height 8
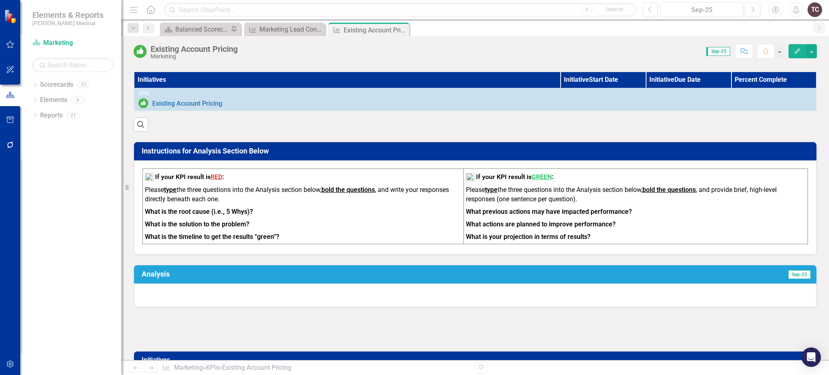
scroll to position [324, 0]
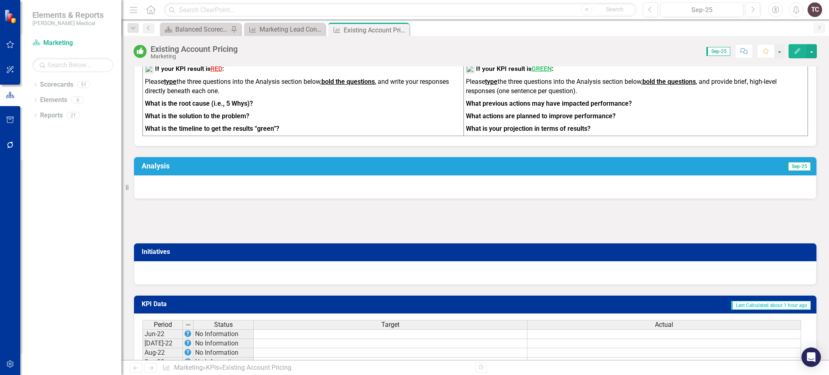
click at [689, 166] on td "Sep-25" at bounding box center [654, 167] width 315 height 14
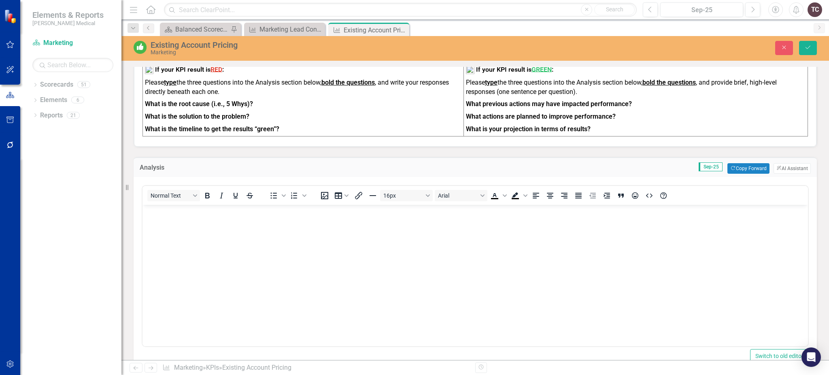
scroll to position [0, 0]
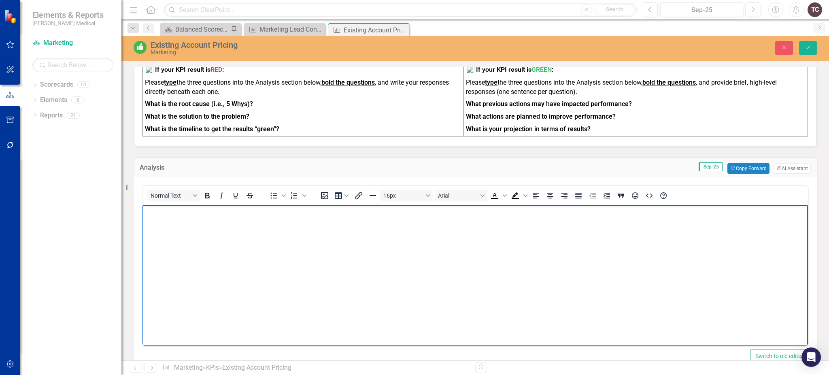
click at [153, 221] on body "Rich Text Area. Press ALT-0 for help." at bounding box center [476, 264] width 666 height 121
paste body "Rich Text Area. Press ALT-0 for help."
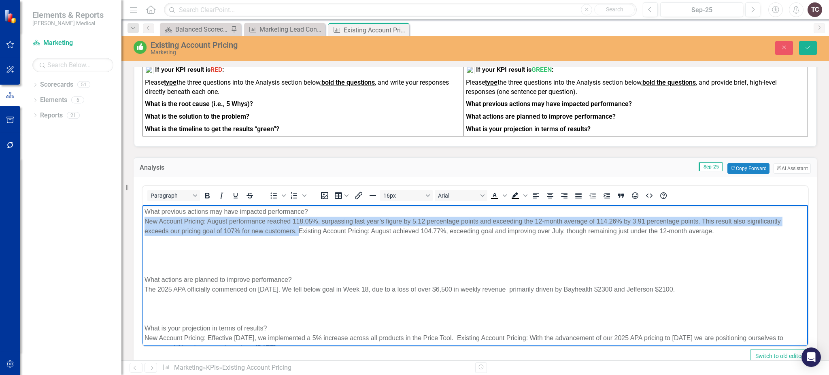
drag, startPoint x: 147, startPoint y: 219, endPoint x: 299, endPoint y: 233, distance: 152.8
click at [299, 233] on div "New Account Pricing: August performance reached 118.05%, surpassing last year’s…" at bounding box center [476, 225] width 662 height 19
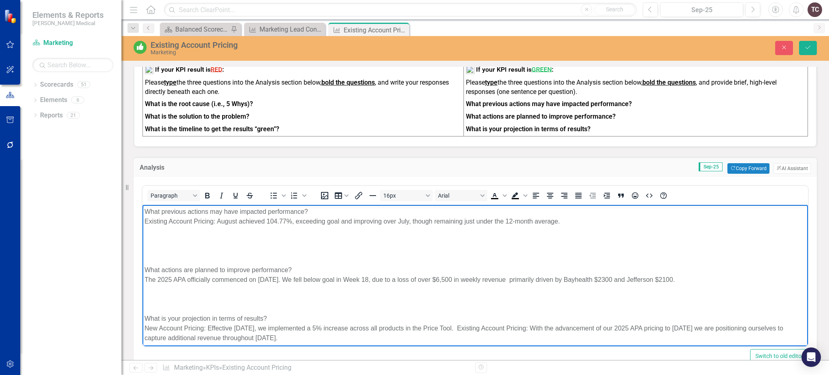
click at [667, 292] on div "Rich Text Area. Press ALT-0 for help." at bounding box center [476, 289] width 662 height 10
drag, startPoint x: 311, startPoint y: 277, endPoint x: 706, endPoint y: 280, distance: 395.6
click at [706, 280] on div "The 2025 APA officially commenced on [DATE]. We fell below goal in Week 18, due…" at bounding box center [476, 280] width 662 height 10
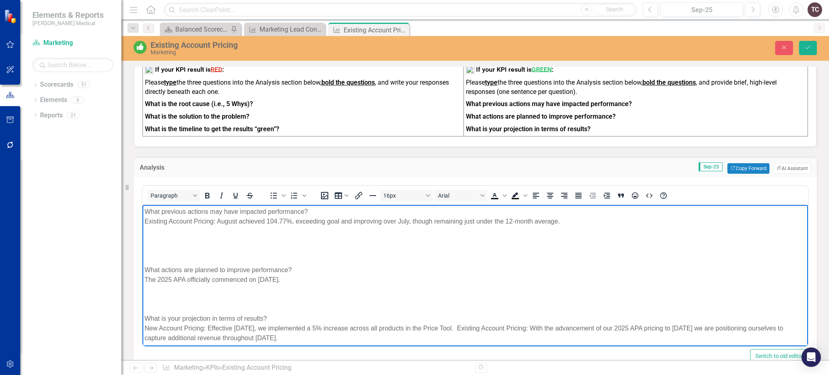
drag, startPoint x: 560, startPoint y: 225, endPoint x: 628, endPoint y: 221, distance: 67.3
click at [561, 224] on div "Existing Account Pricing: August achieved 104.77%, exceeding goal and improving…" at bounding box center [476, 221] width 662 height 10
drag, startPoint x: 145, startPoint y: 220, endPoint x: 569, endPoint y: 219, distance: 423.9
click at [569, 219] on div "Existing Account Pricing: August achieved 104.77%, exceeding goal and improving…" at bounding box center [476, 221] width 662 height 10
click at [238, 243] on div "Rich Text Area. Press ALT-0 for help." at bounding box center [476, 241] width 662 height 10
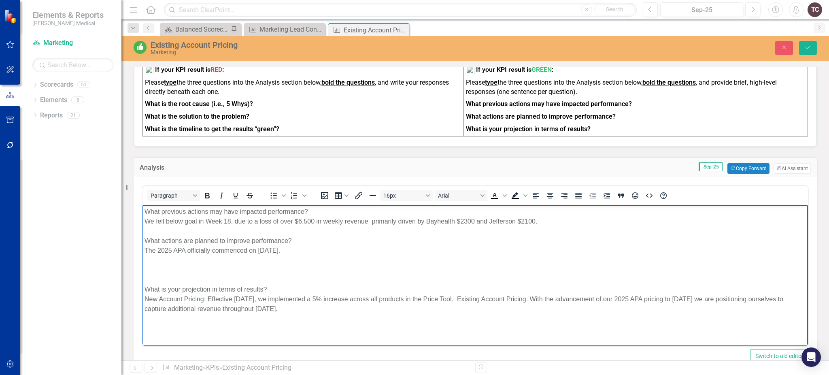
drag, startPoint x: 145, startPoint y: 249, endPoint x: 316, endPoint y: 245, distance: 170.5
click at [316, 245] on div "The 2025 APA officially commenced on [DATE]." at bounding box center [476, 250] width 662 height 10
click at [342, 316] on div "Rich Text Area. Press ALT-0 for help." at bounding box center [476, 318] width 662 height 10
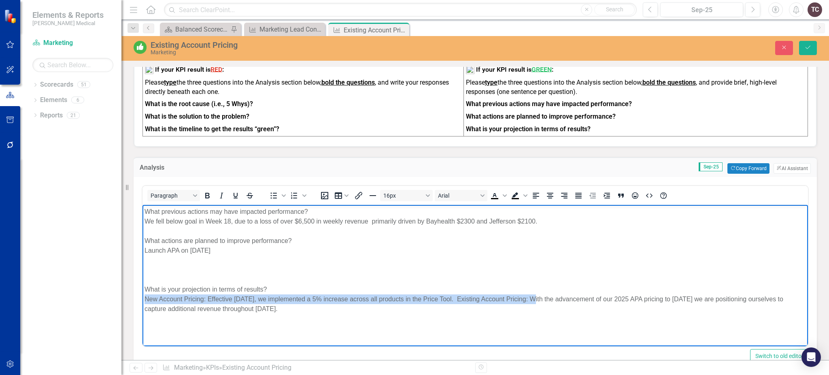
drag, startPoint x: 145, startPoint y: 297, endPoint x: 528, endPoint y: 298, distance: 382.6
click at [530, 298] on div "New Account Pricing: Effective [DATE], we implemented a 5% increase across all …" at bounding box center [476, 303] width 662 height 19
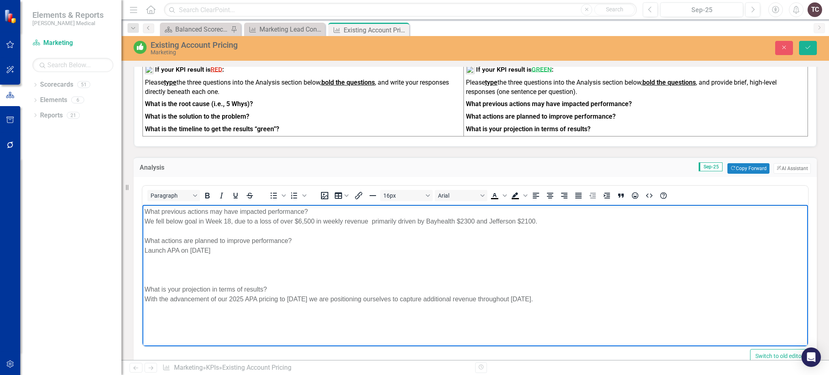
click at [203, 268] on div "Rich Text Area. Press ALT-0 for help." at bounding box center [476, 270] width 662 height 10
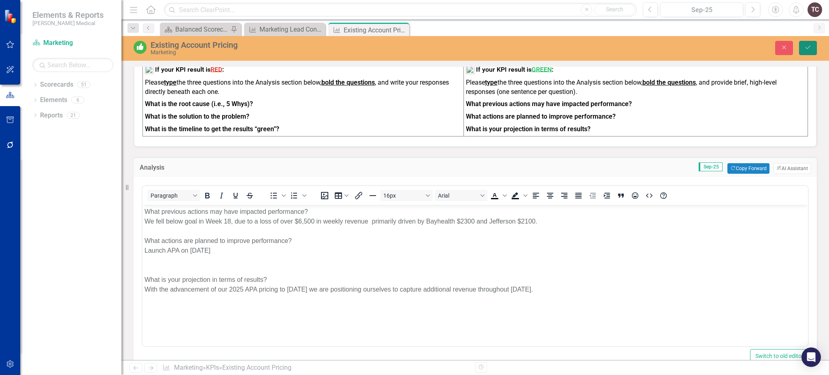
click at [806, 45] on icon "Save" at bounding box center [808, 48] width 7 height 6
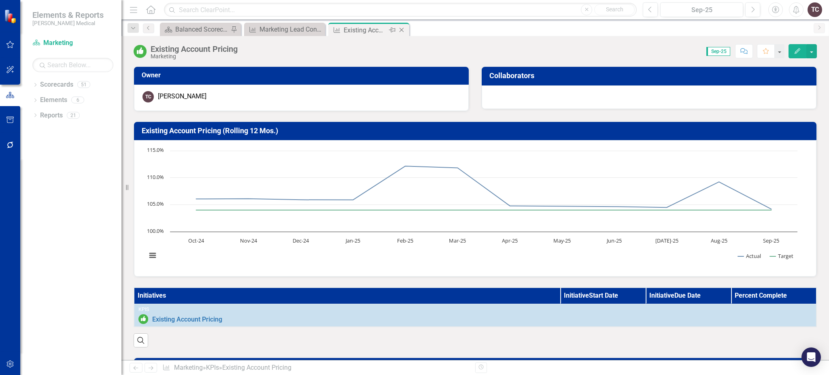
click at [404, 30] on icon "Close" at bounding box center [402, 30] width 8 height 6
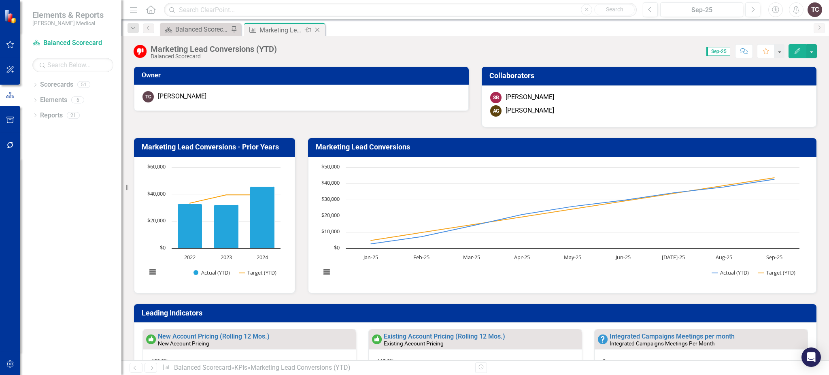
click at [299, 30] on div "Marketing Lead Conversions (YTD)" at bounding box center [281, 30] width 43 height 10
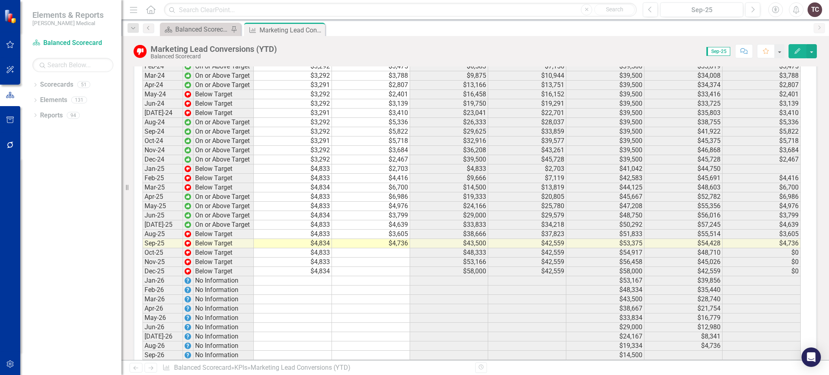
scroll to position [1424, 0]
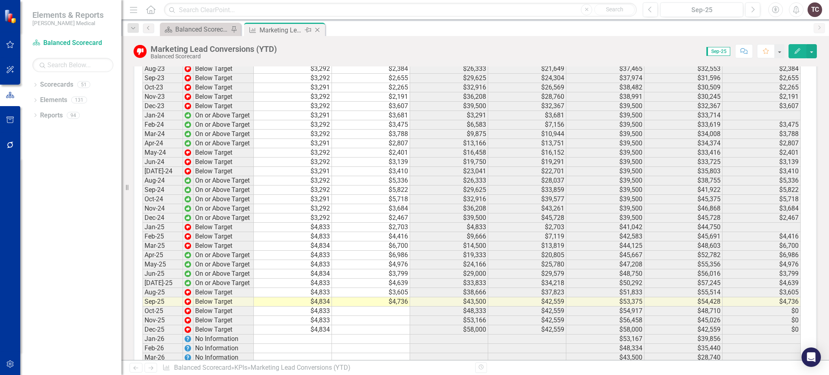
click at [320, 30] on icon "Close" at bounding box center [317, 30] width 8 height 6
